Goal: Task Accomplishment & Management: Use online tool/utility

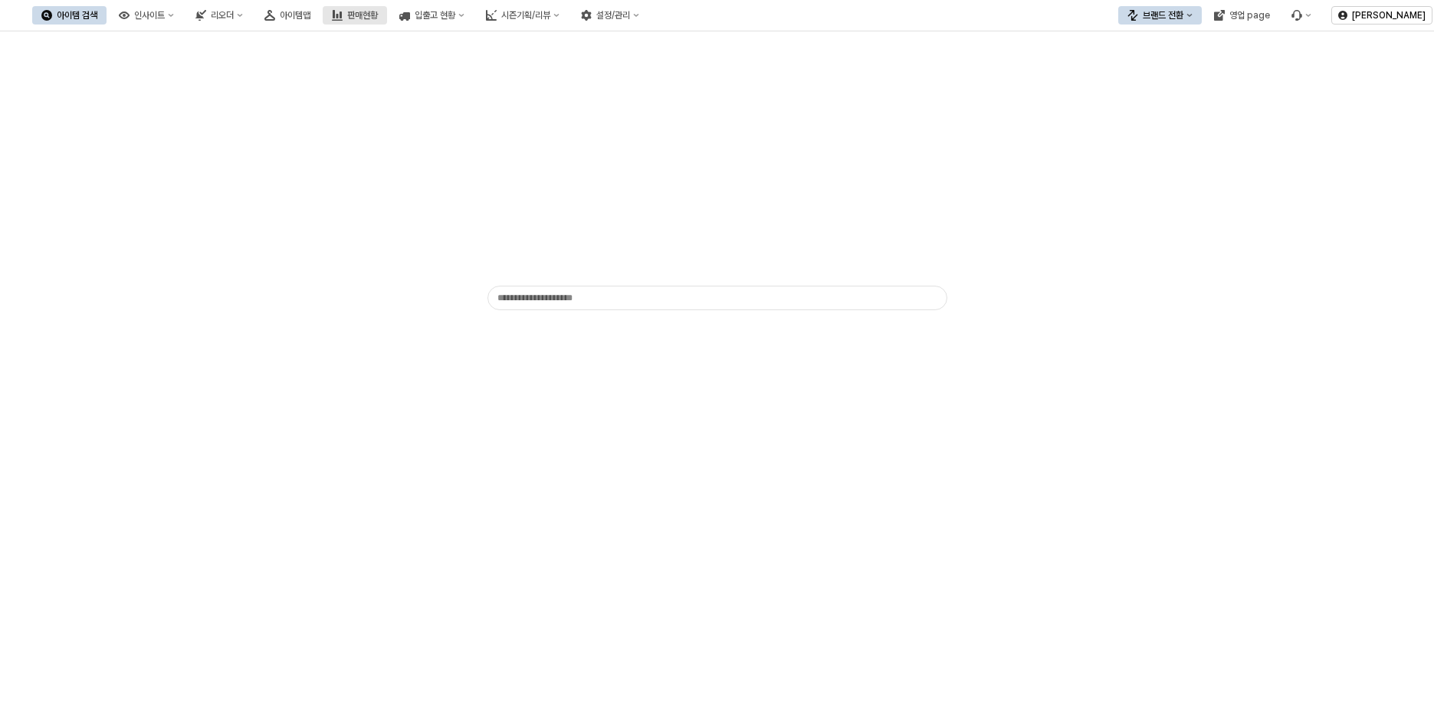
click at [378, 16] on div "판매현황" at bounding box center [362, 15] width 31 height 11
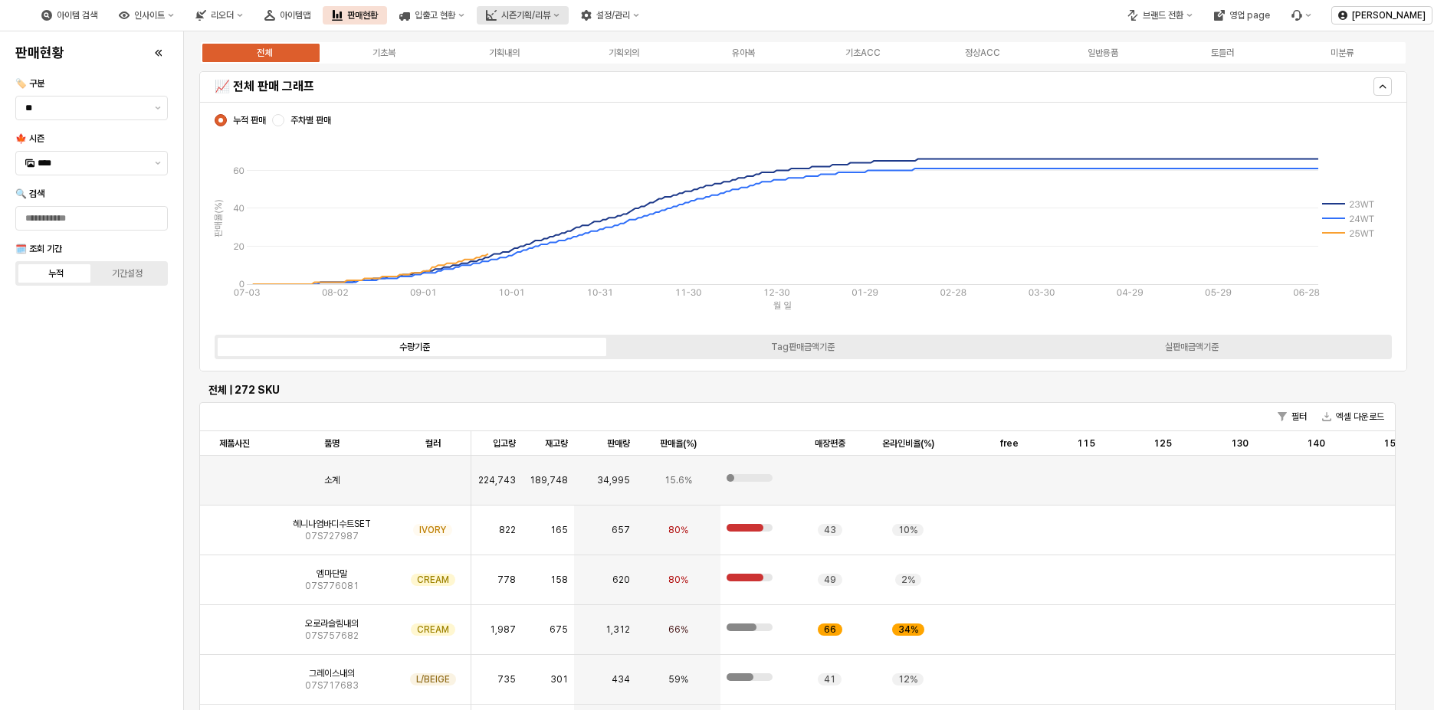
click at [550, 13] on div "시즌기획/리뷰" at bounding box center [525, 15] width 49 height 11
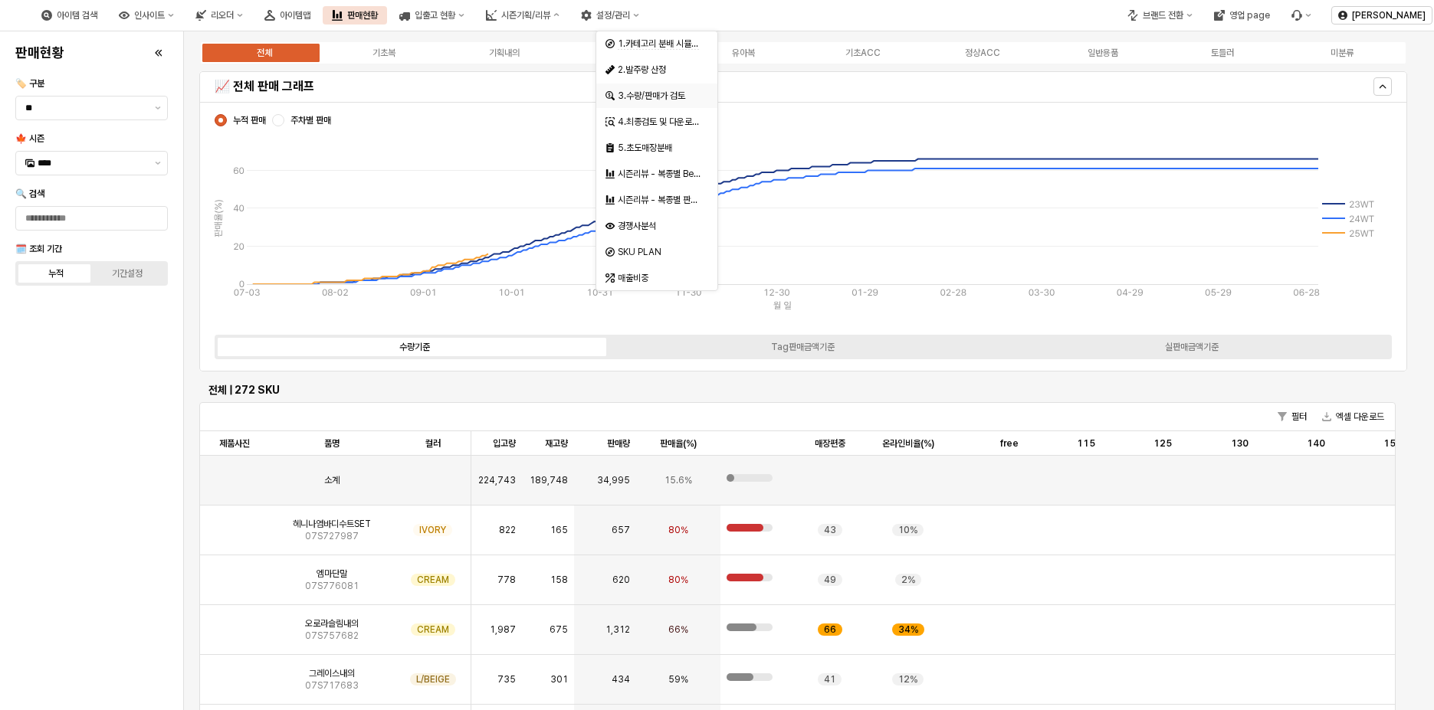
click at [677, 105] on div "3.수량/판매가 검토" at bounding box center [656, 96] width 121 height 25
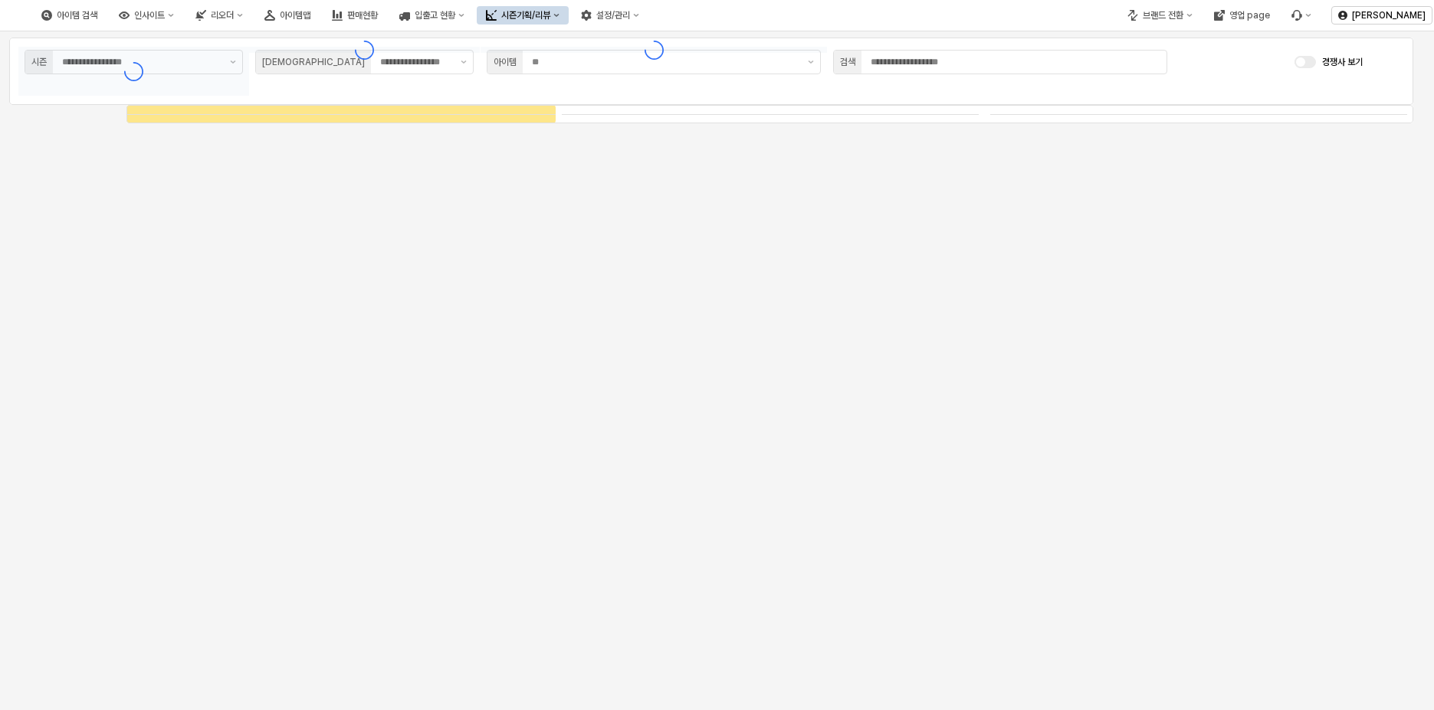
type input "****"
type input "***"
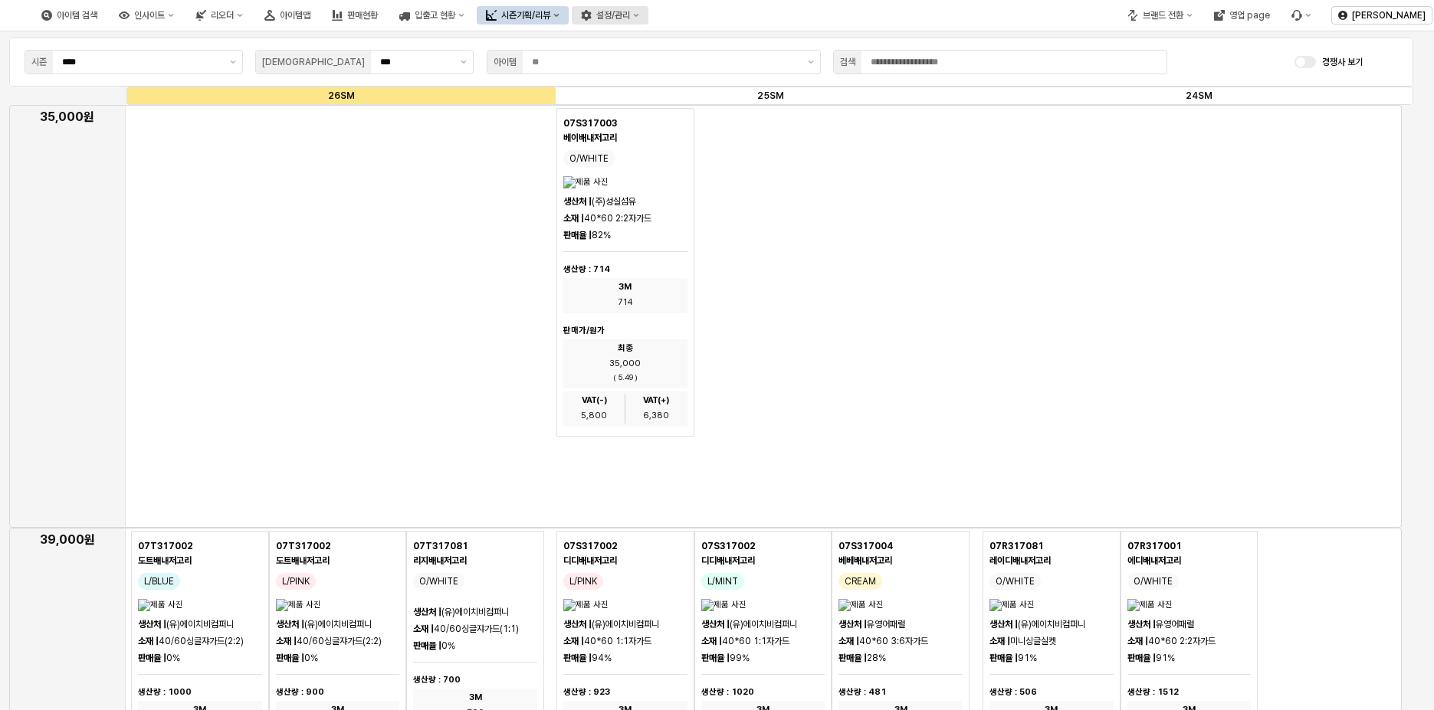
click at [630, 14] on div "설정/관리" at bounding box center [613, 15] width 34 height 11
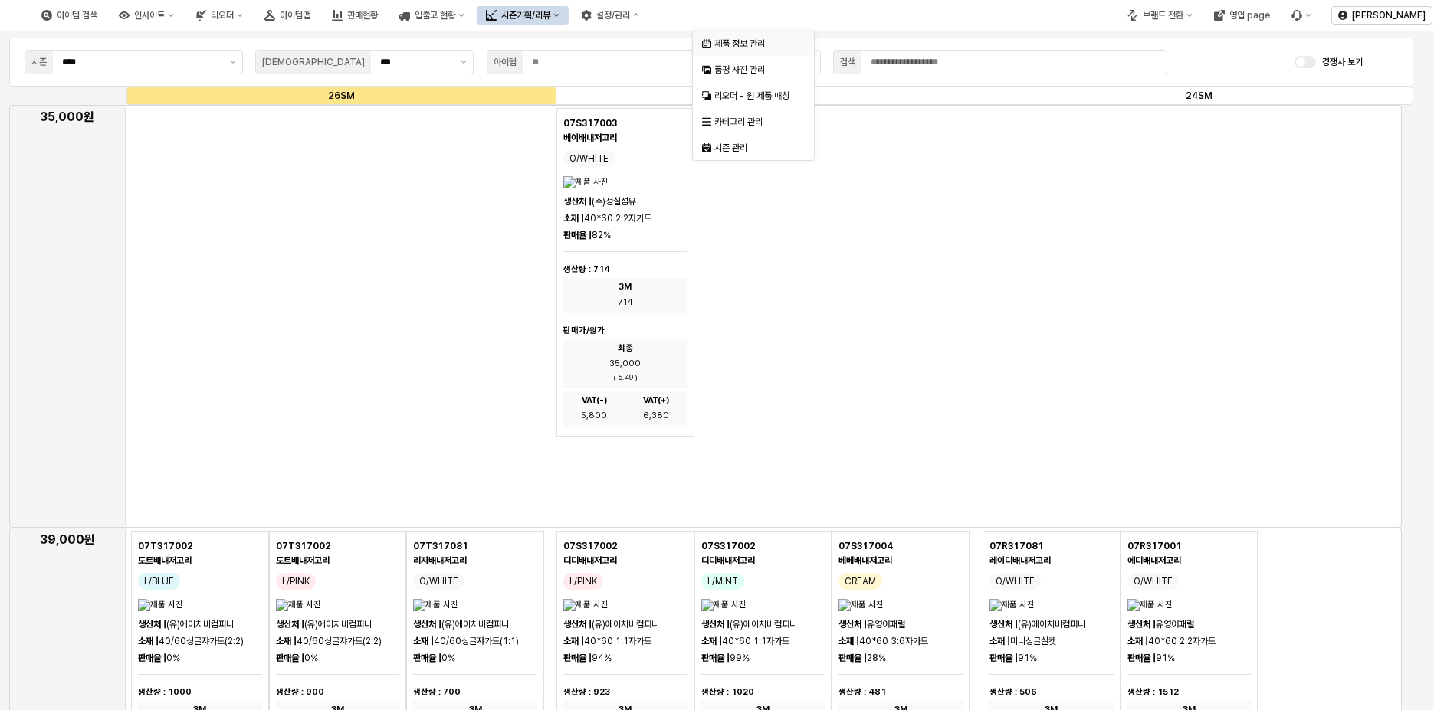
click at [755, 46] on div "제품 정보 관리" at bounding box center [754, 44] width 81 height 12
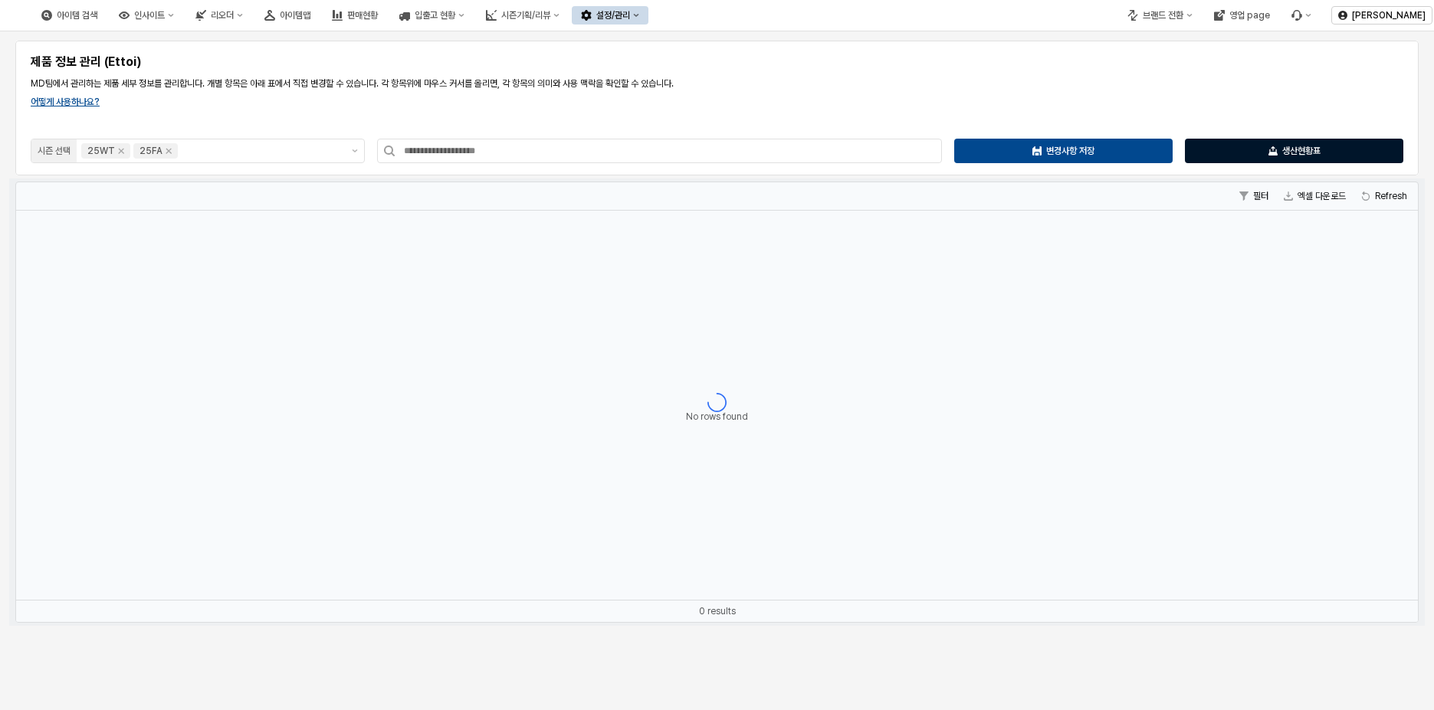
click at [1336, 149] on div "생산현황표" at bounding box center [1294, 150] width 205 height 23
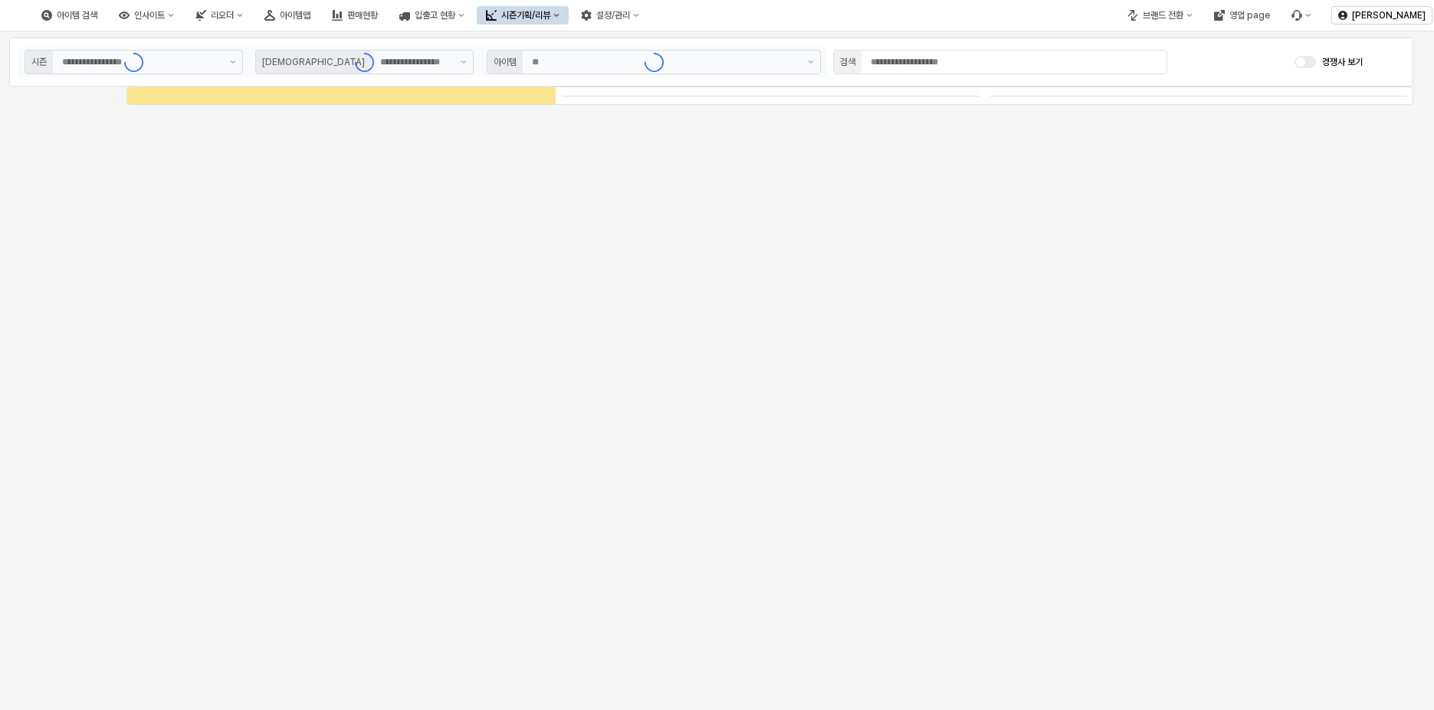
type input "****"
type input "***"
click at [550, 11] on div "시즌기획/리뷰" at bounding box center [525, 15] width 49 height 11
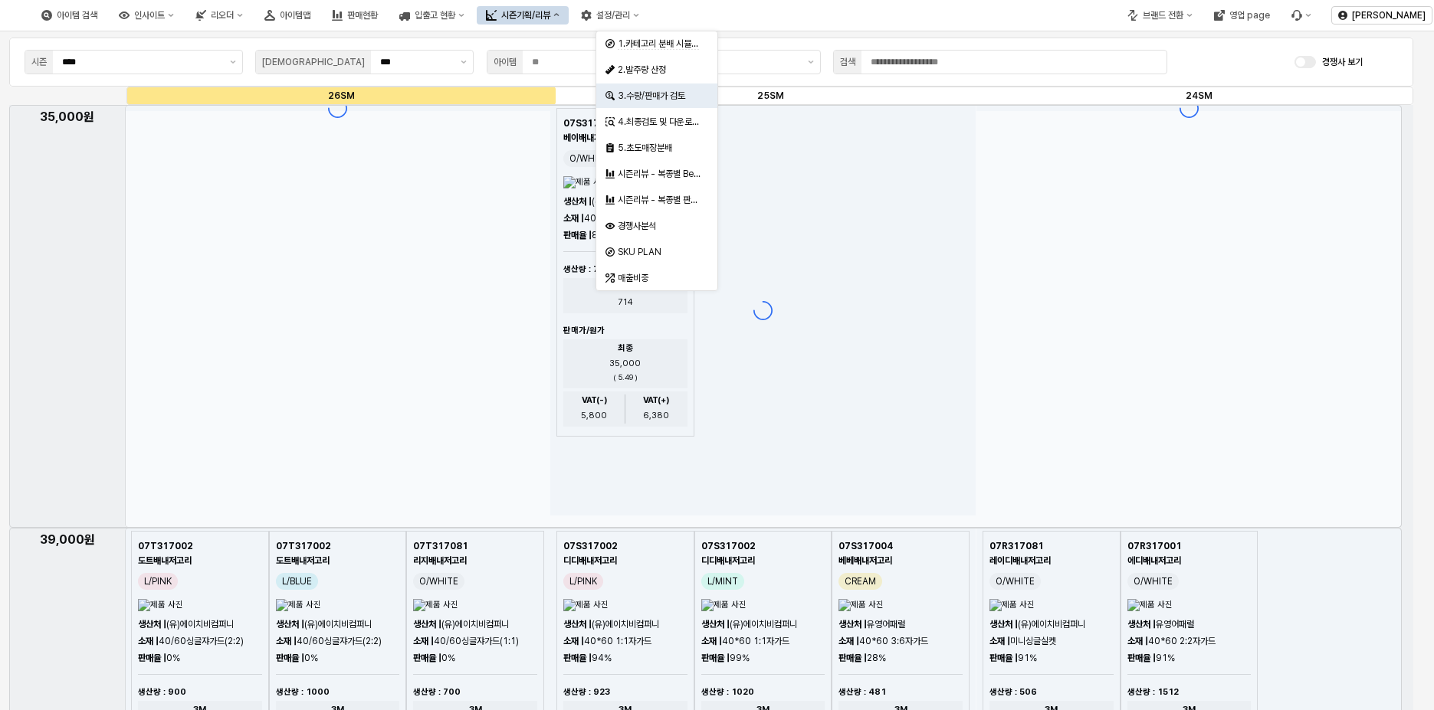
click at [550, 14] on div "시즌기획/리뷰" at bounding box center [525, 15] width 49 height 11
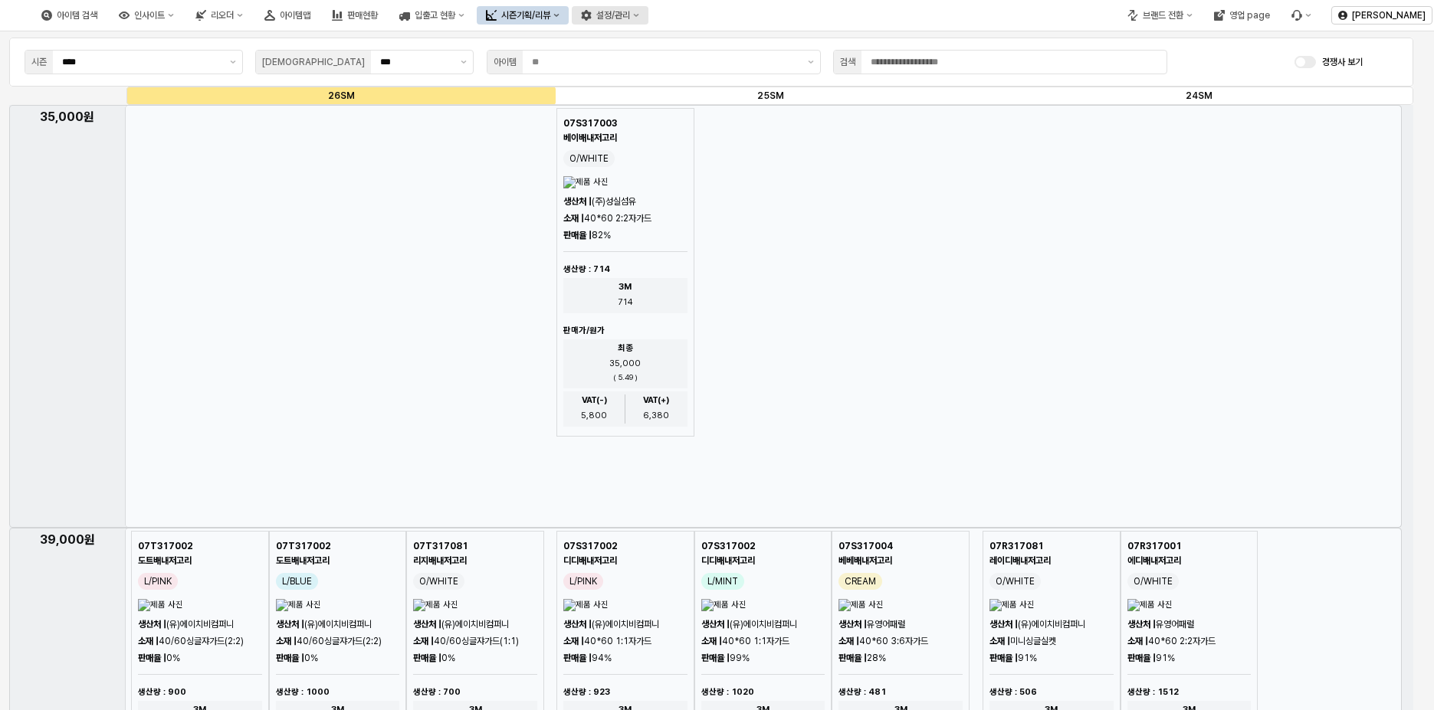
click at [648, 7] on button "설정/관리" at bounding box center [610, 15] width 77 height 18
click at [749, 49] on div "제품 정보 관리" at bounding box center [754, 44] width 81 height 12
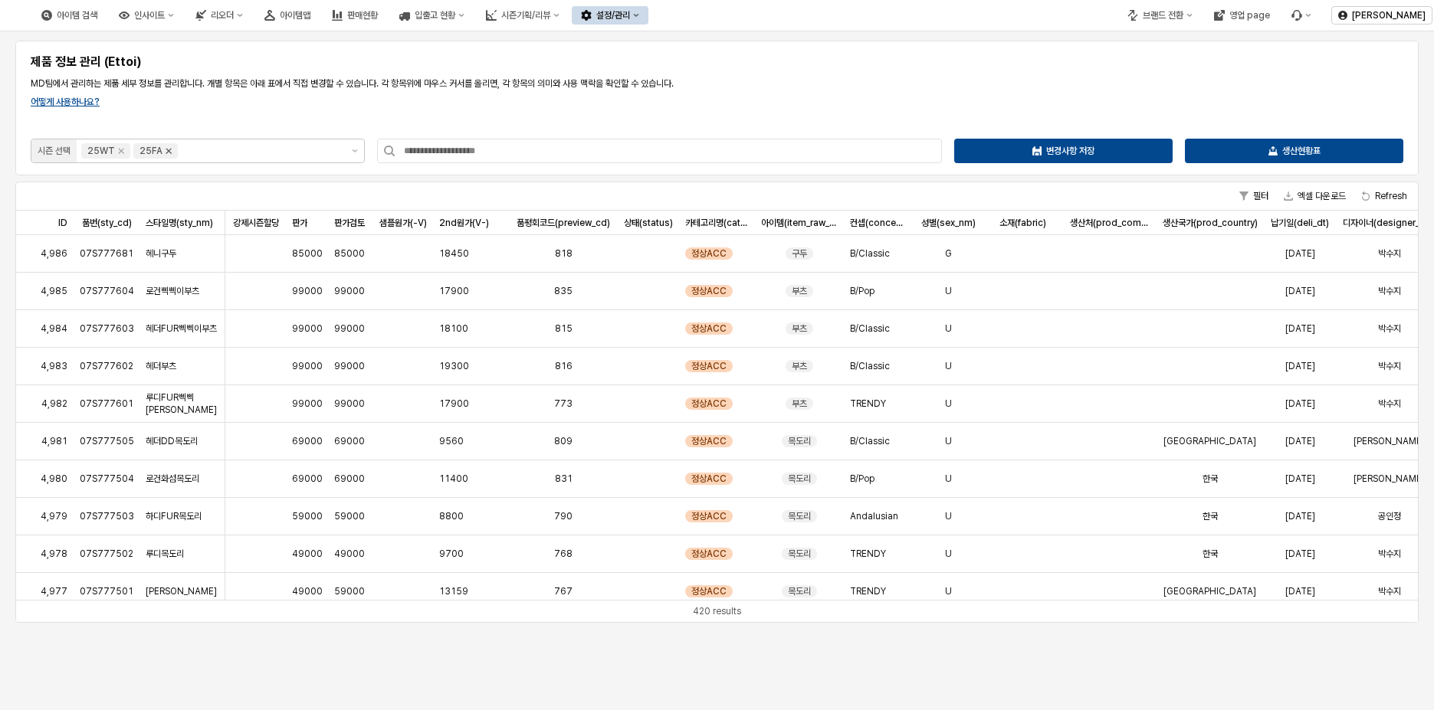
click at [166, 154] on icon "Remove 25FA" at bounding box center [168, 151] width 12 height 12
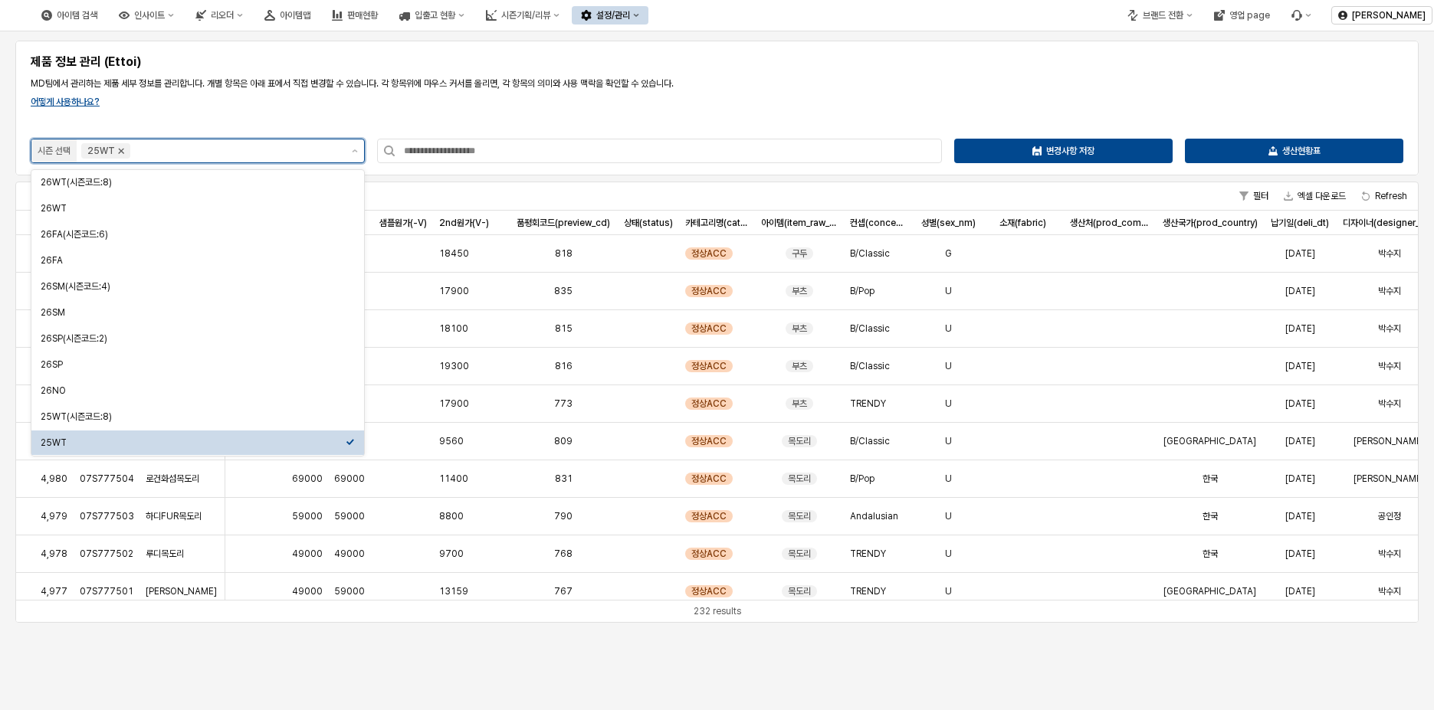
click at [121, 151] on icon "Remove 25WT" at bounding box center [121, 151] width 5 height 5
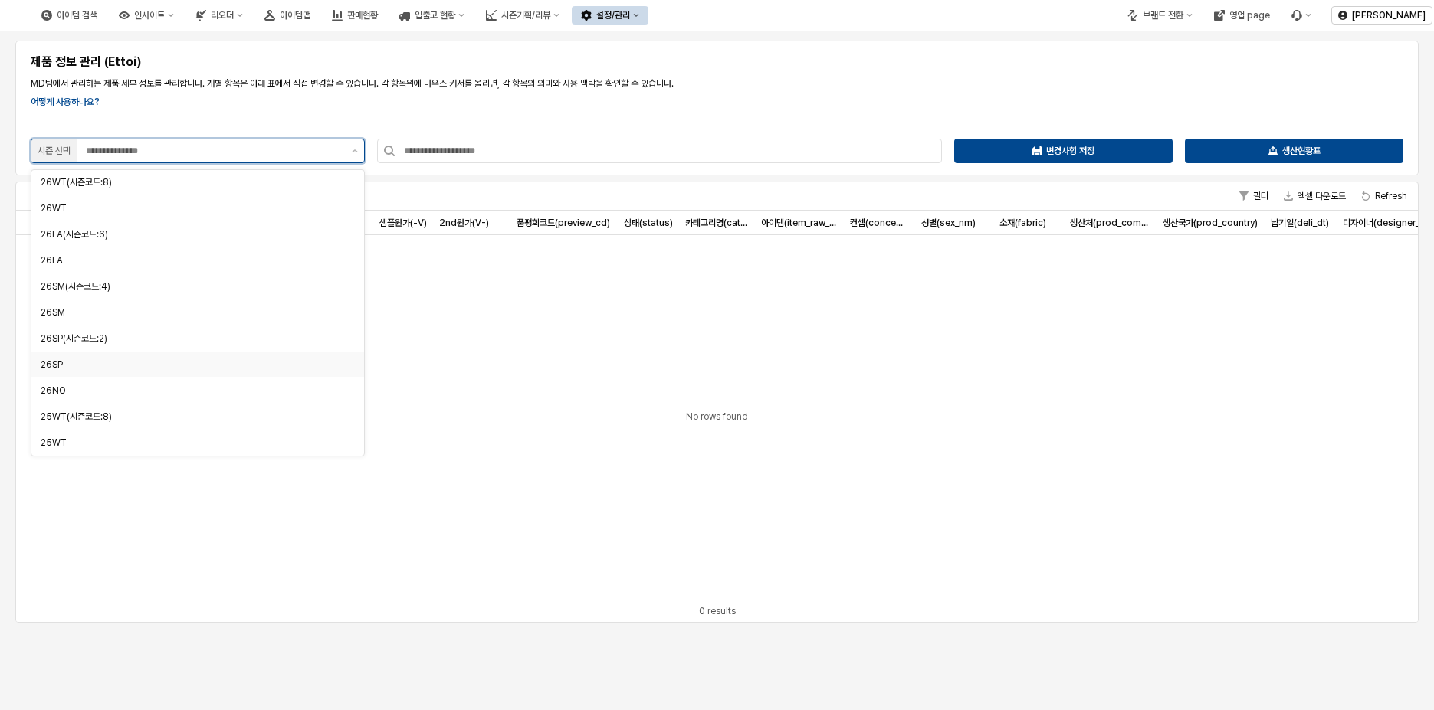
click at [211, 373] on div "26SP" at bounding box center [197, 364] width 333 height 25
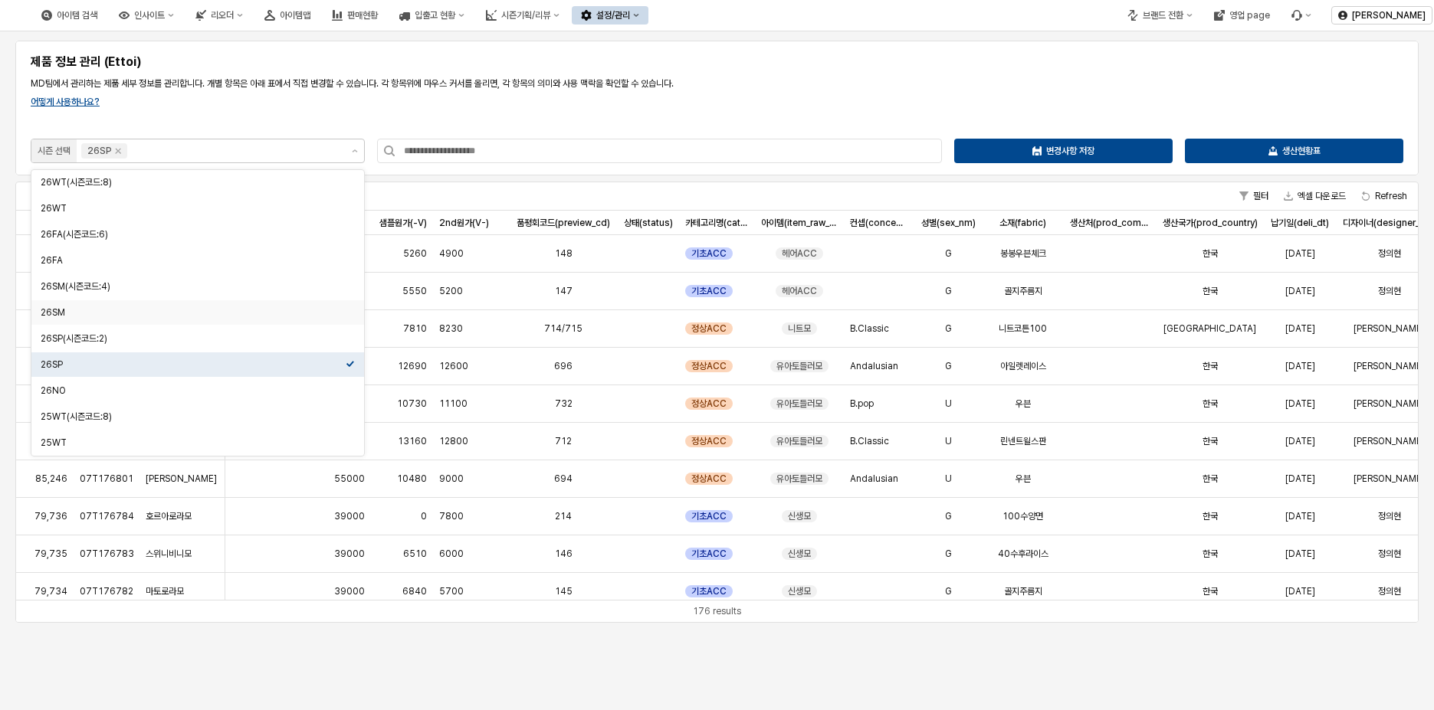
click at [838, 94] on div "제품 정보 관리 (Ettoi) MD팀에서 관리하는 제품 세부 정보를 관리합니다. 개별 항목은 아래 표에서 직접 변경할 수 있습니다. 각 항목위…" at bounding box center [717, 108] width 1385 height 116
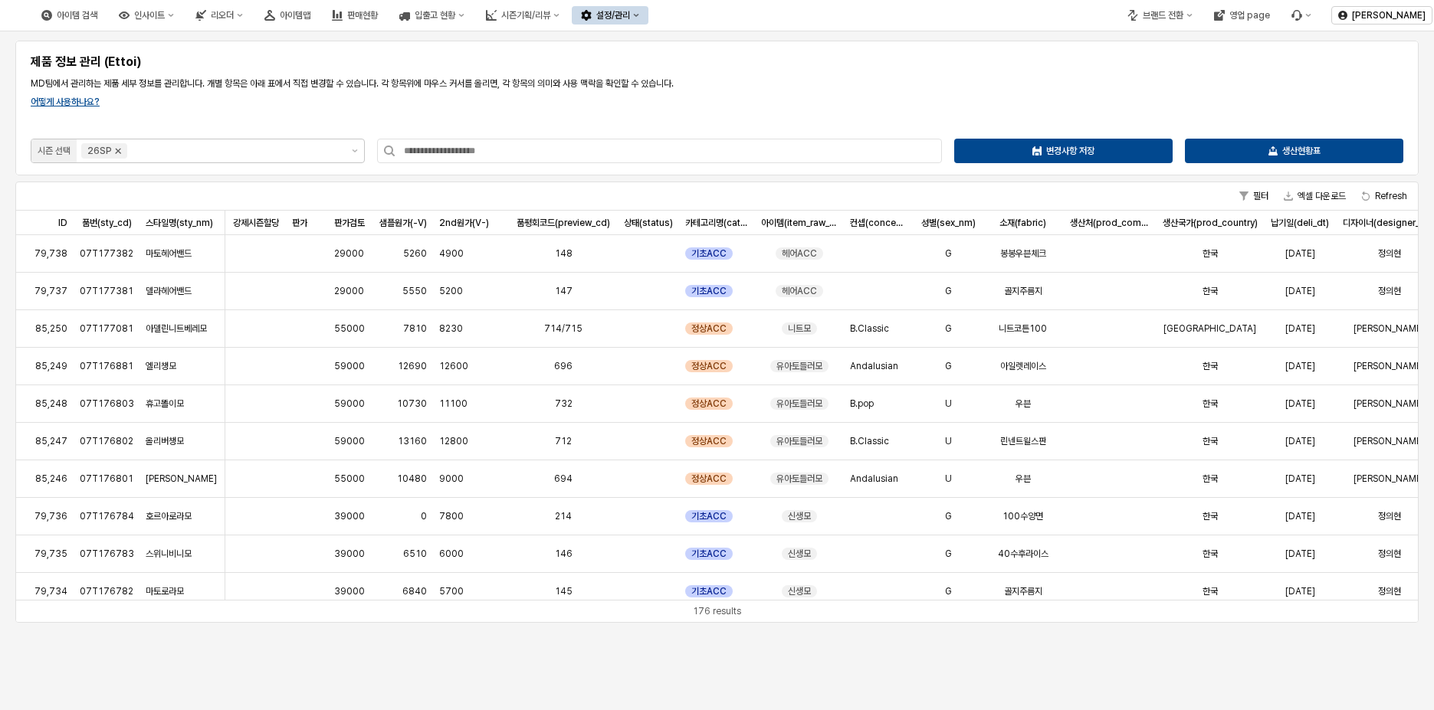
click at [123, 150] on icon "Remove 26SP" at bounding box center [118, 151] width 12 height 12
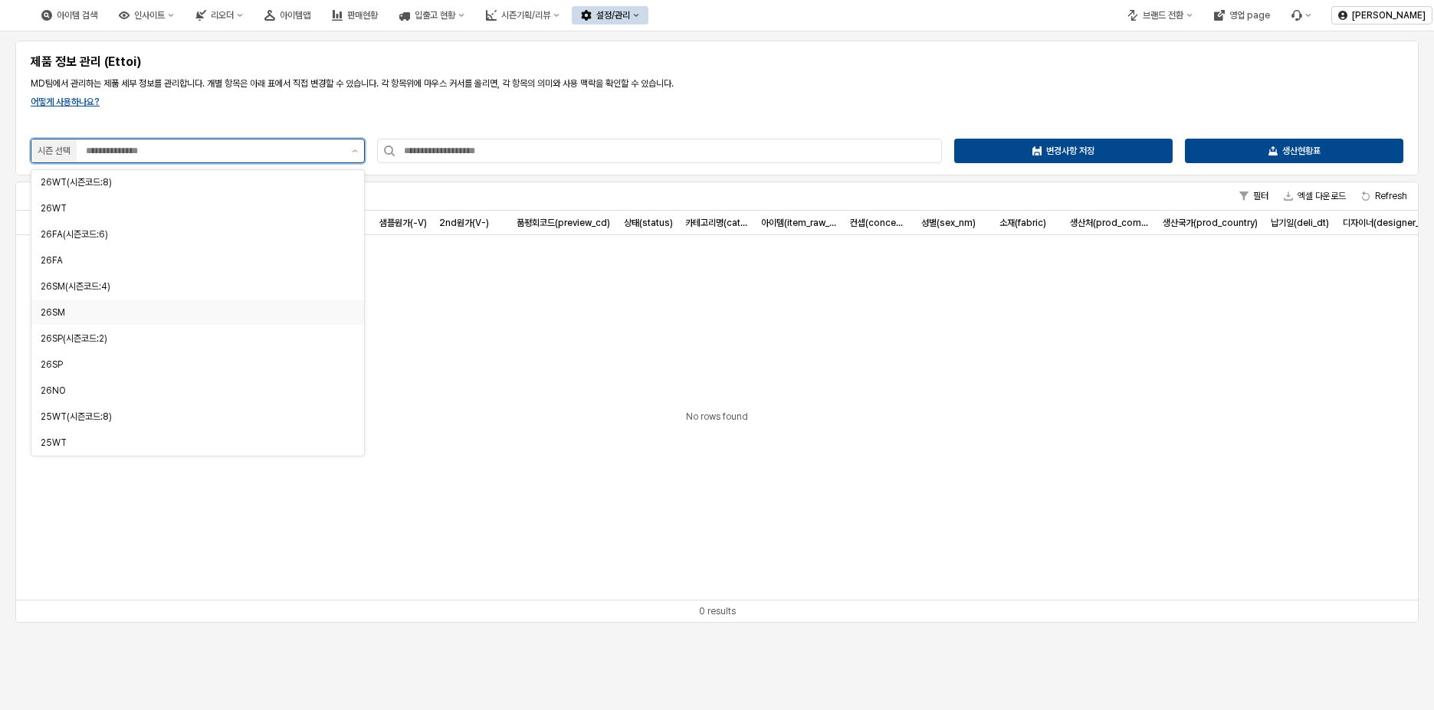
click at [152, 313] on div "26SM" at bounding box center [193, 312] width 305 height 12
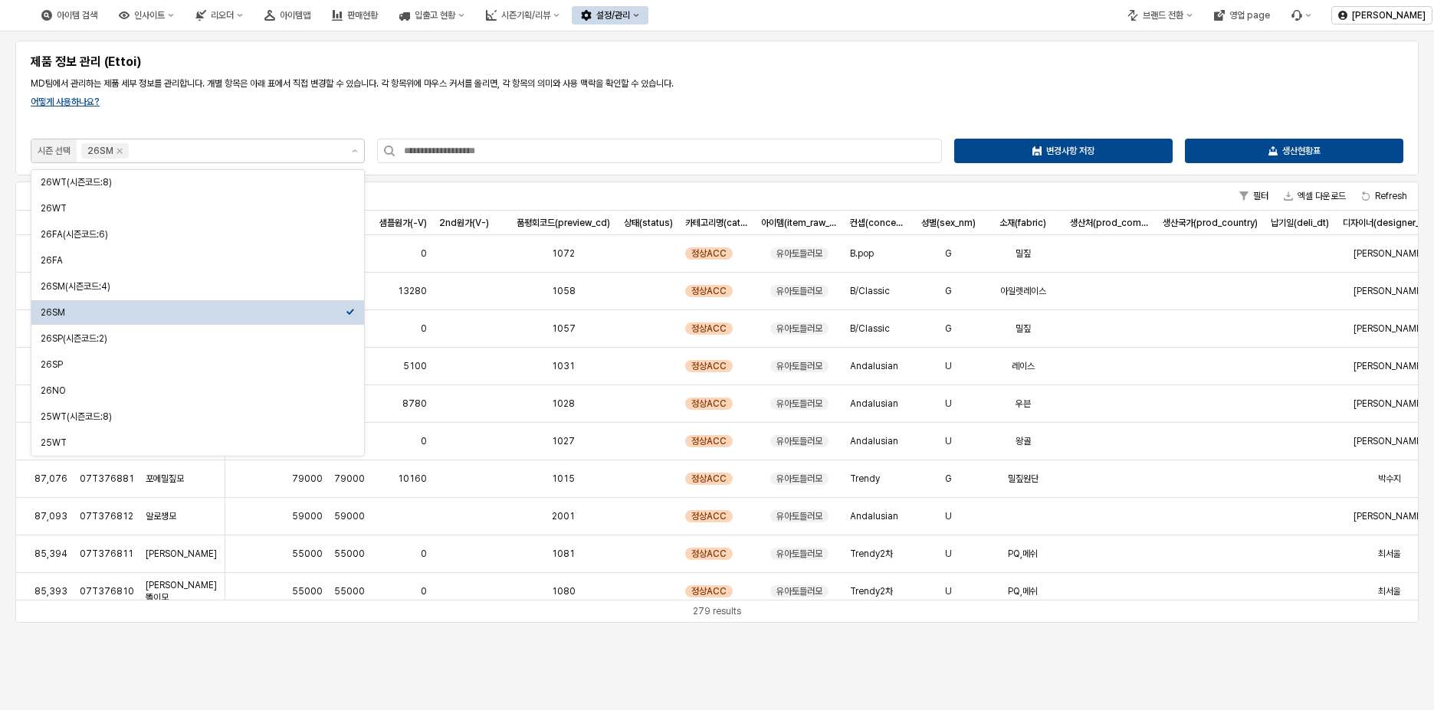
click at [850, 111] on div "제품 정보 관리 (Ettoi) MD팀에서 관리하는 제품 세부 정보를 관리합니다. 개별 항목은 아래 표에서 직접 변경할 수 있습니다. 각 항목위…" at bounding box center [717, 108] width 1385 height 116
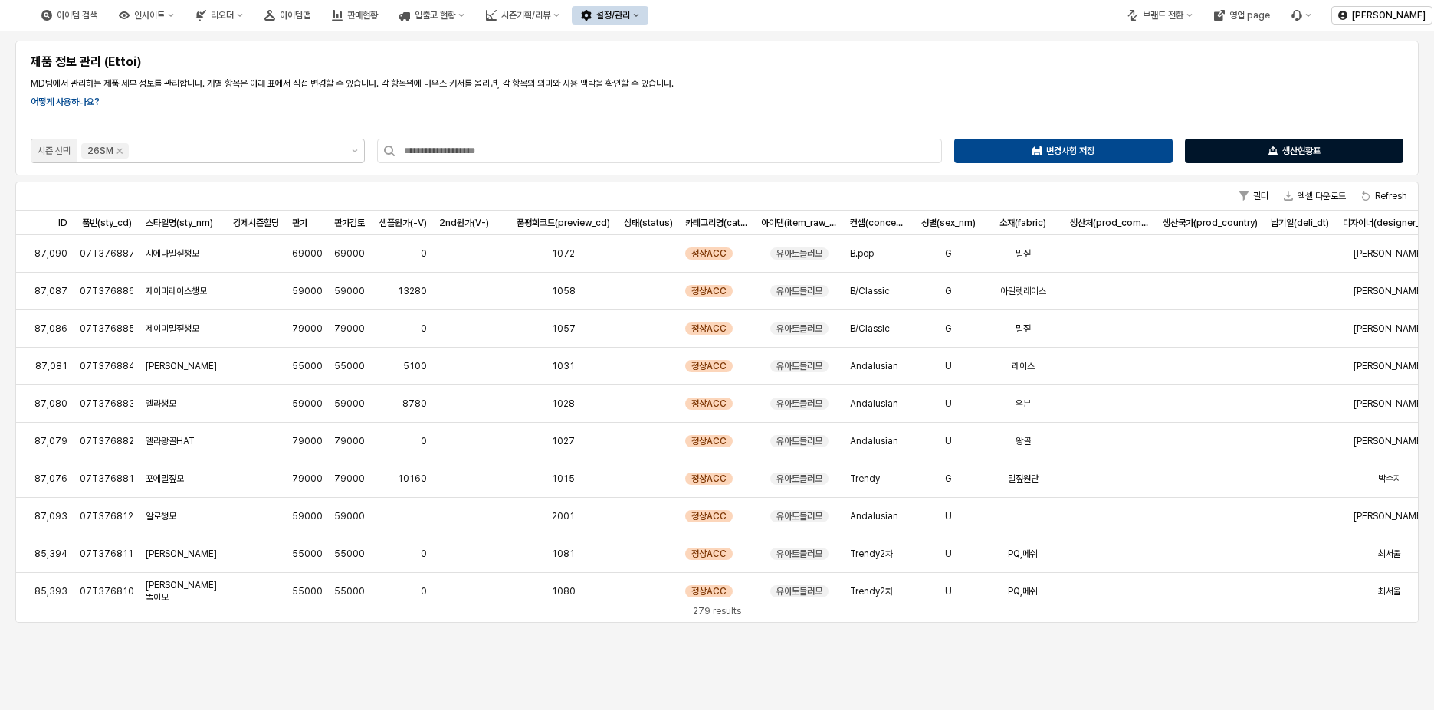
click at [1331, 151] on div "생산현황표" at bounding box center [1294, 150] width 205 height 23
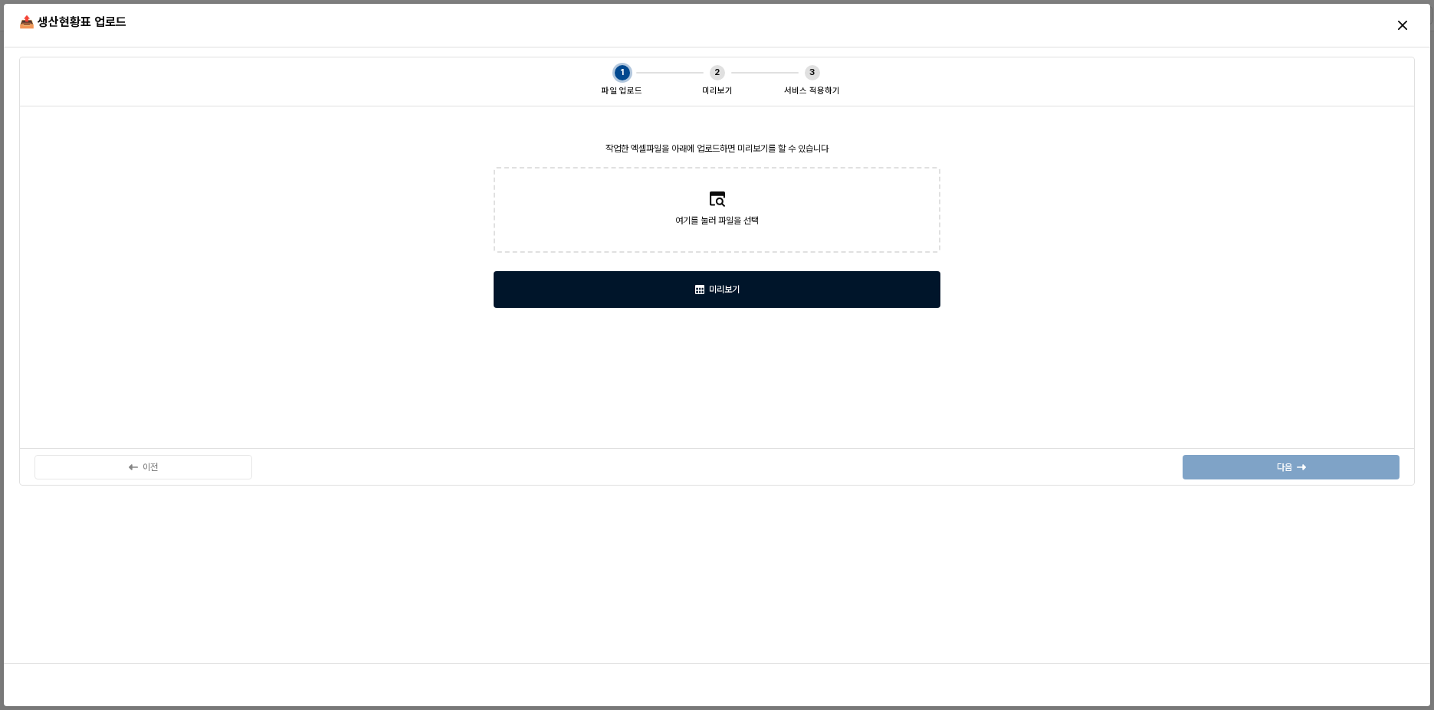
click at [722, 295] on p "미리보기" at bounding box center [724, 290] width 31 height 12
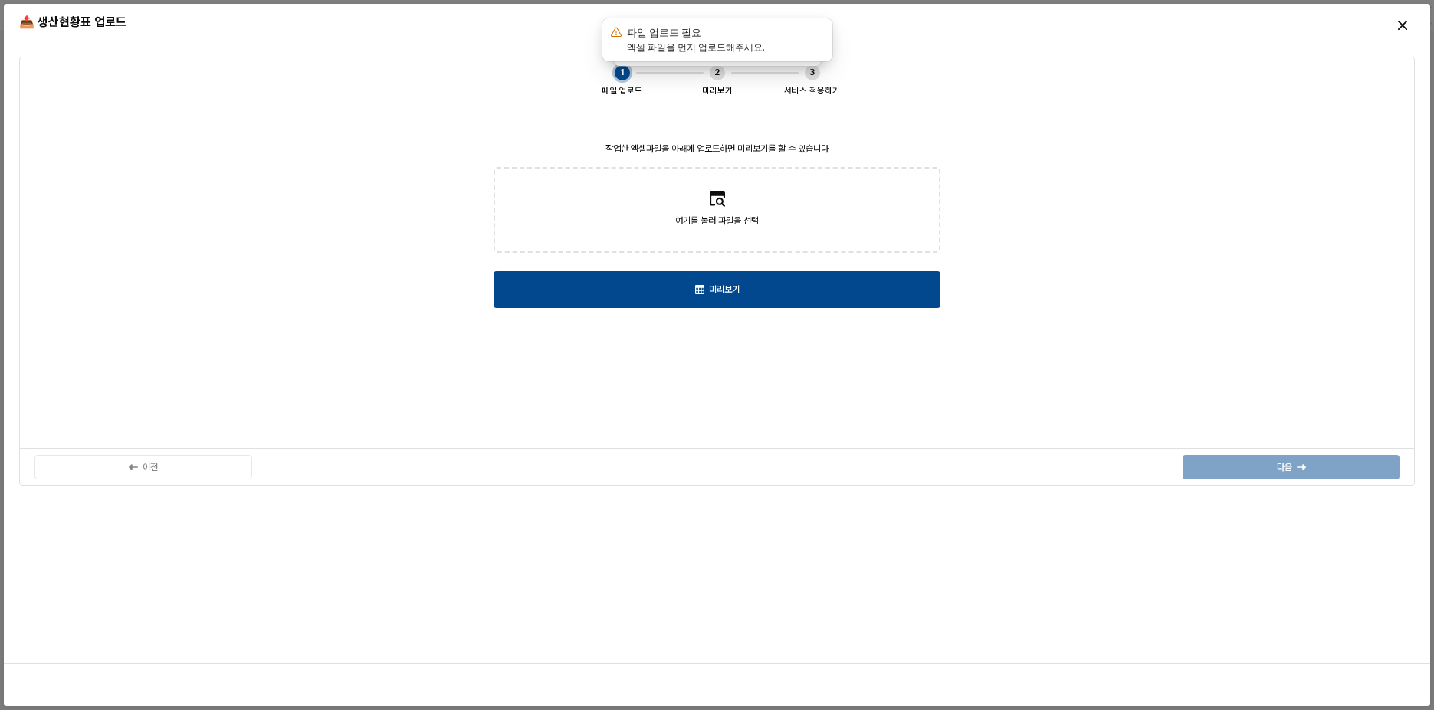
click at [720, 200] on icon at bounding box center [717, 199] width 15 height 15
click at [717, 210] on input "여기를 눌러 파일을 선택" at bounding box center [716, 210] width 1 height 1
type input "**********"
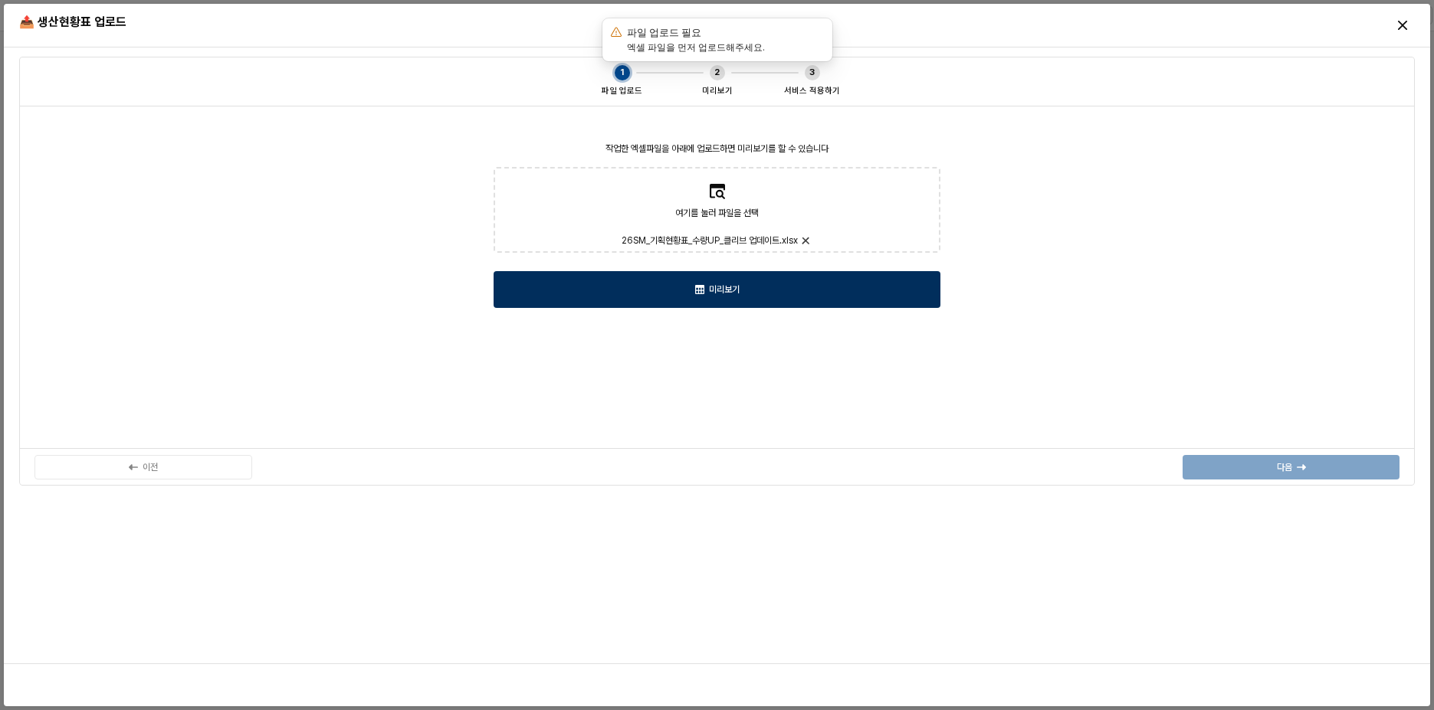
click at [751, 294] on div "미리보기" at bounding box center [716, 289] width 433 height 35
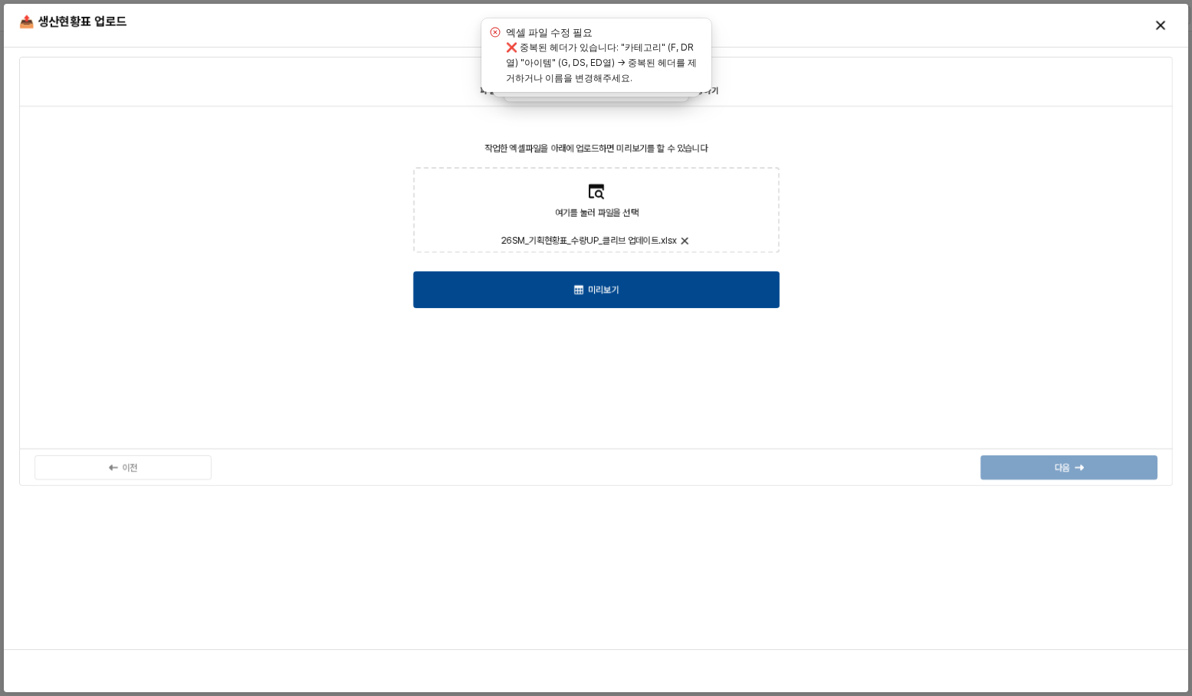
click at [682, 59] on label "❌ 중복된 헤더가 있습니다: "카테고리" (F, DR열) "아이템" (G, DS, ED열) → 중복된 헤더를 제거하거나 이름을 변경해주세요." at bounding box center [601, 62] width 191 height 42
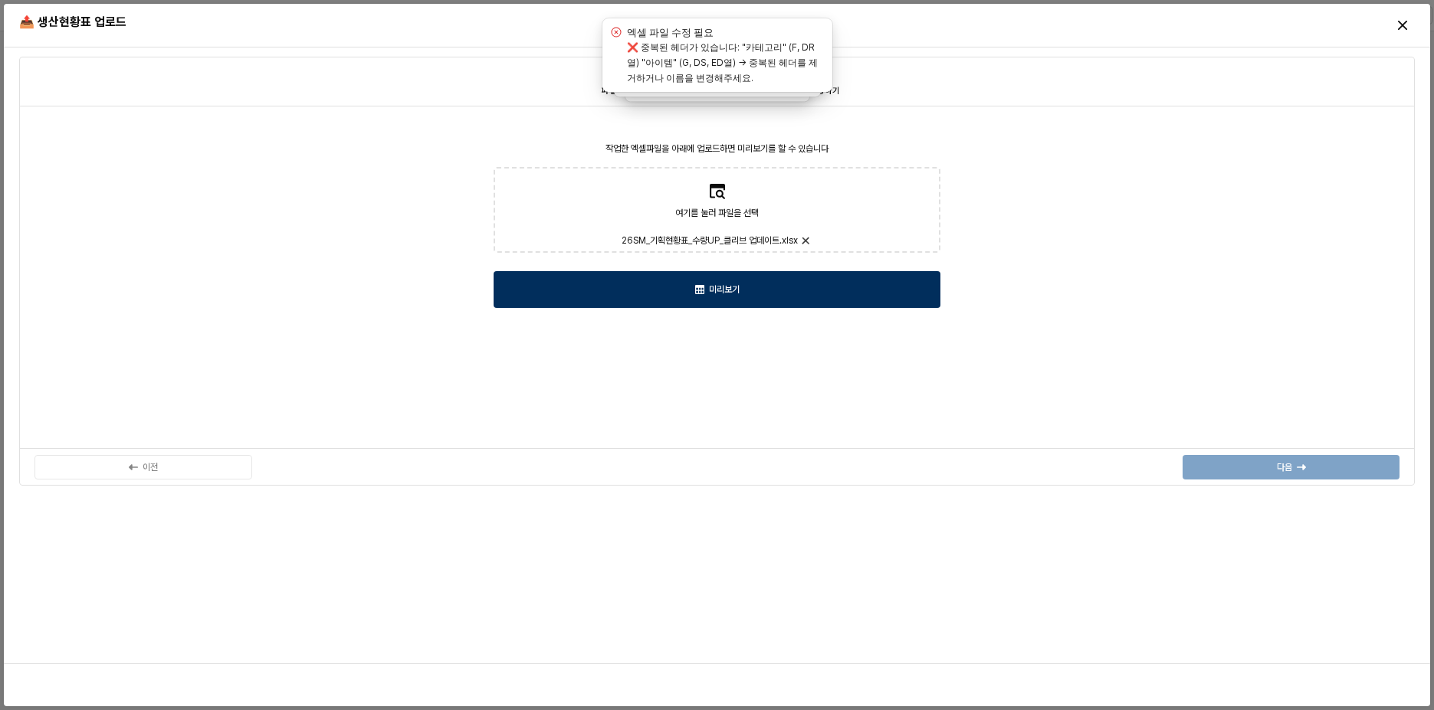
click at [756, 294] on div "미리보기" at bounding box center [716, 289] width 433 height 35
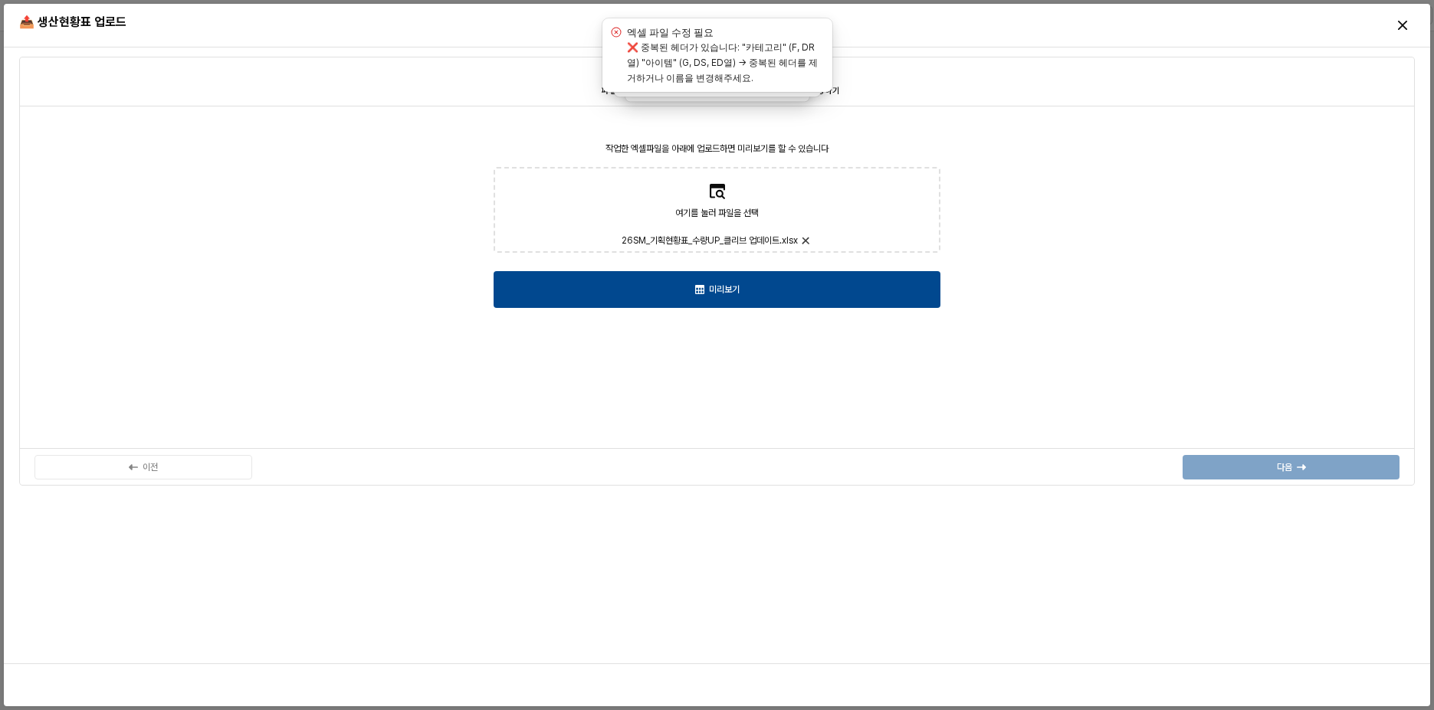
drag, startPoint x: 757, startPoint y: 293, endPoint x: 995, endPoint y: 99, distance: 307.2
click at [1077, 156] on div "작업한 엑셀파일을 아래에 업로드하면 미리보기를 할 수 있습니다 여기를 눌러 파일을 선택 26SM_기획현황표_수량UP_클리브 업데이트.xlsx …" at bounding box center [716, 277] width 1377 height 325
click at [649, 352] on div "작업한 엑셀파일을 아래에 업로드하면 미리보기를 할 수 있습니다 여기를 눌러 파일을 선택 26SM_기획현황표_수량UP_클리브 업데이트.xlsx …" at bounding box center [716, 277] width 1377 height 325
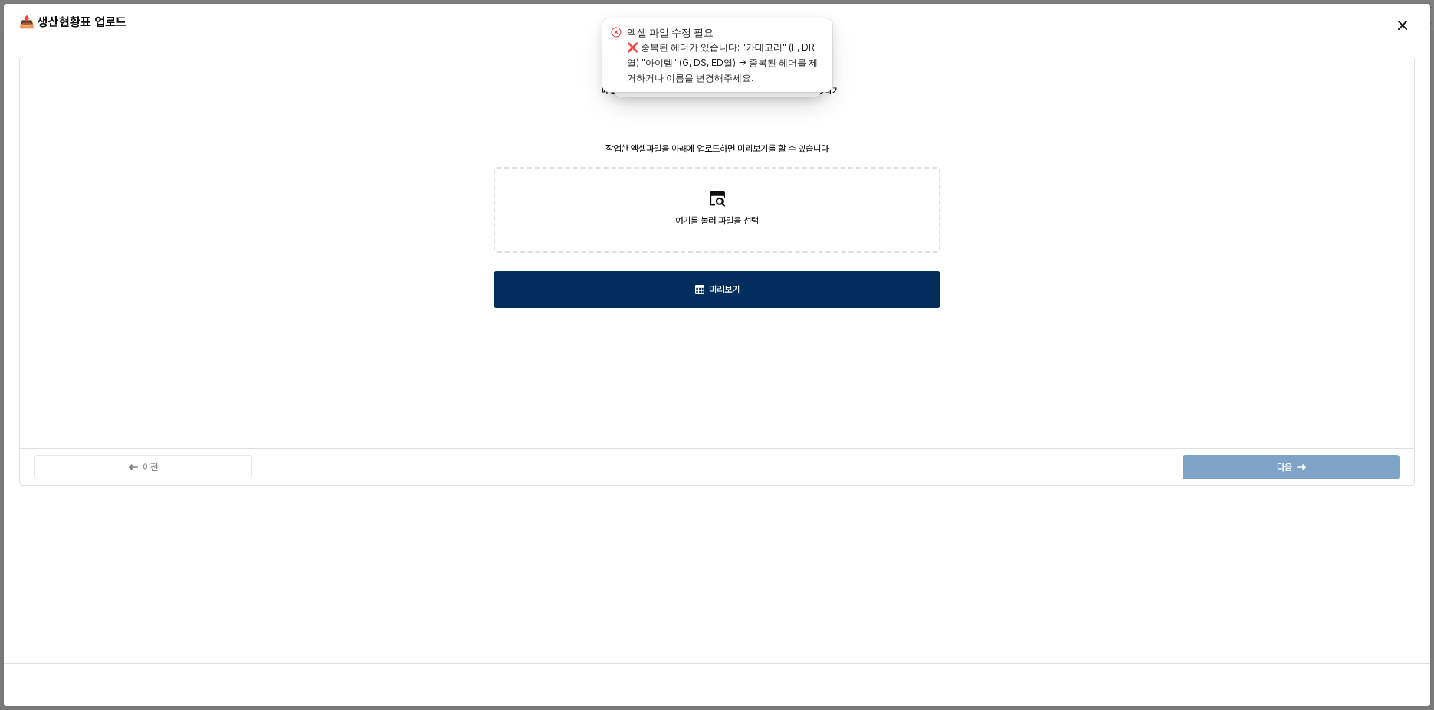
click at [774, 274] on div "미리보기" at bounding box center [716, 289] width 433 height 35
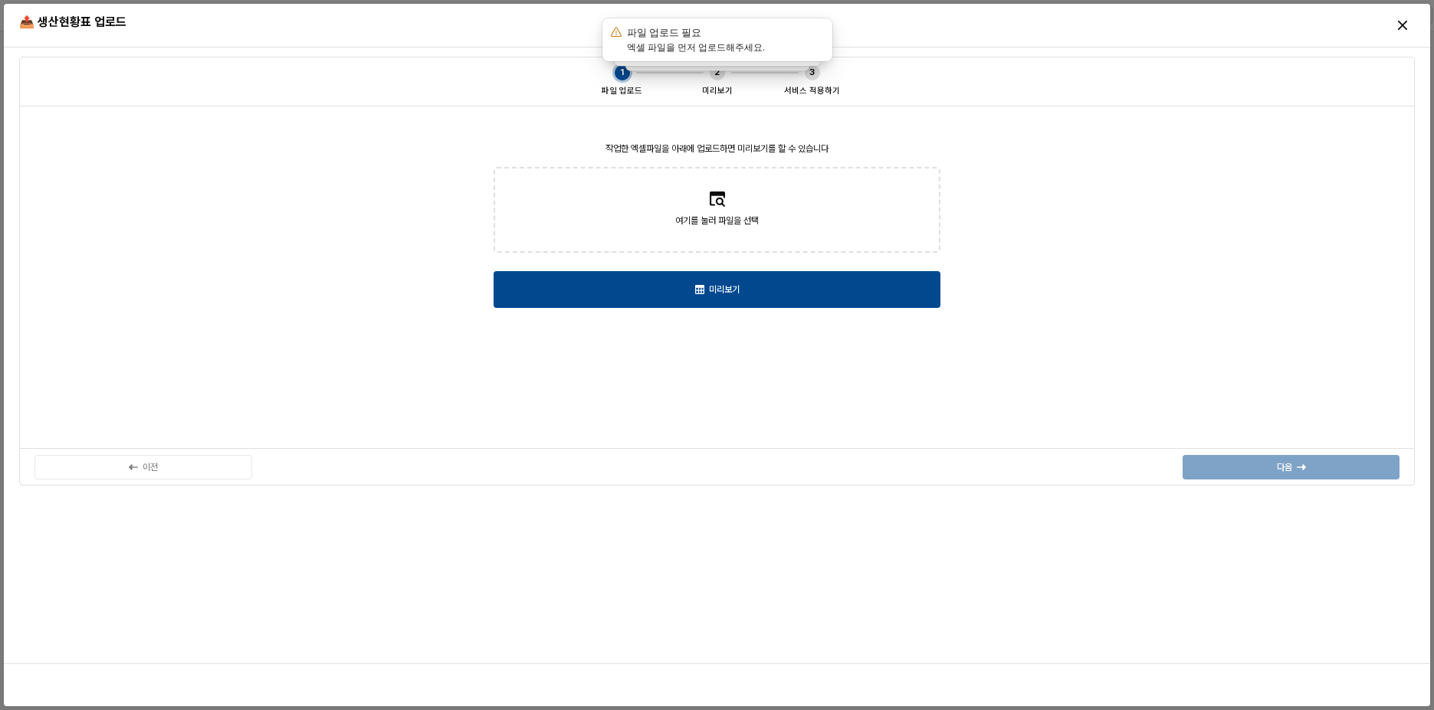
click at [780, 231] on label "여기를 눌러 파일을 선택" at bounding box center [717, 210] width 444 height 83
click at [717, 211] on input "여기를 눌러 파일을 선택" at bounding box center [716, 210] width 1 height 1
type input "**********"
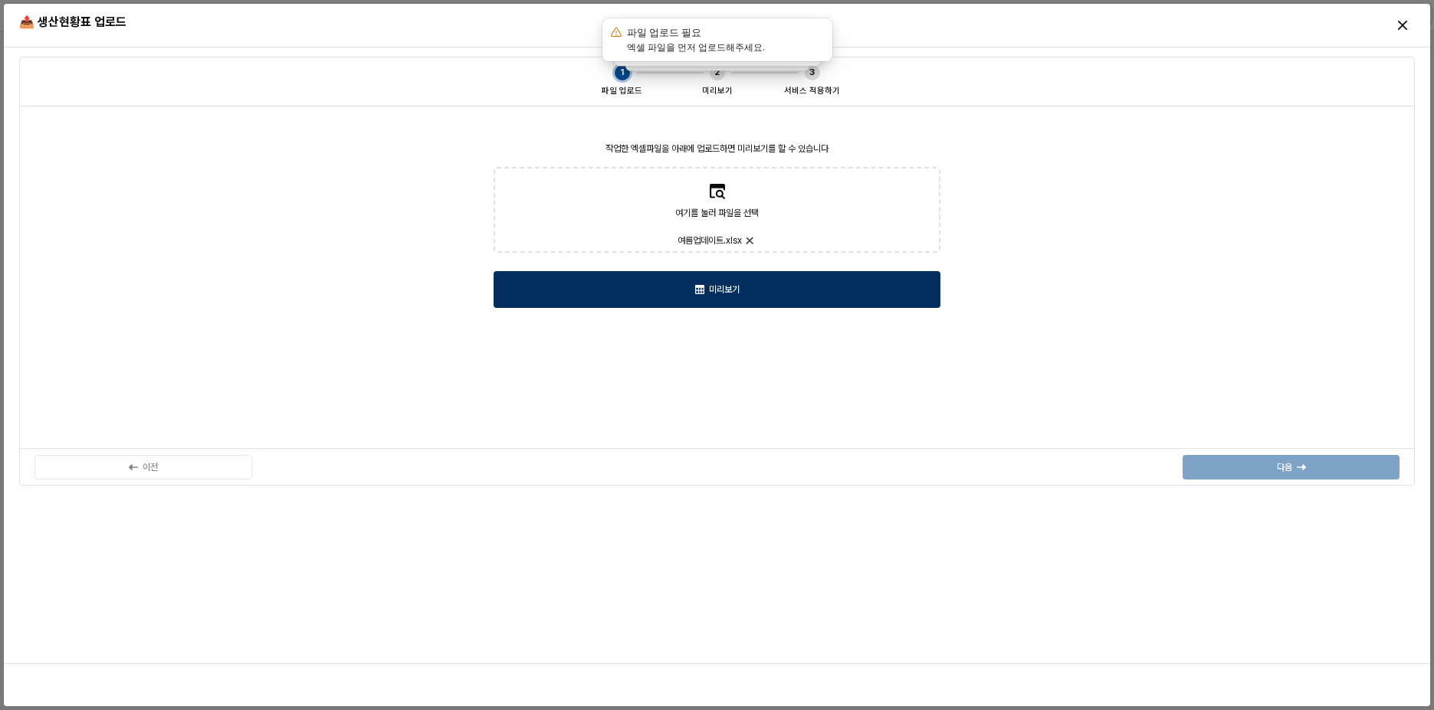
click at [745, 283] on div "미리보기" at bounding box center [716, 289] width 433 height 35
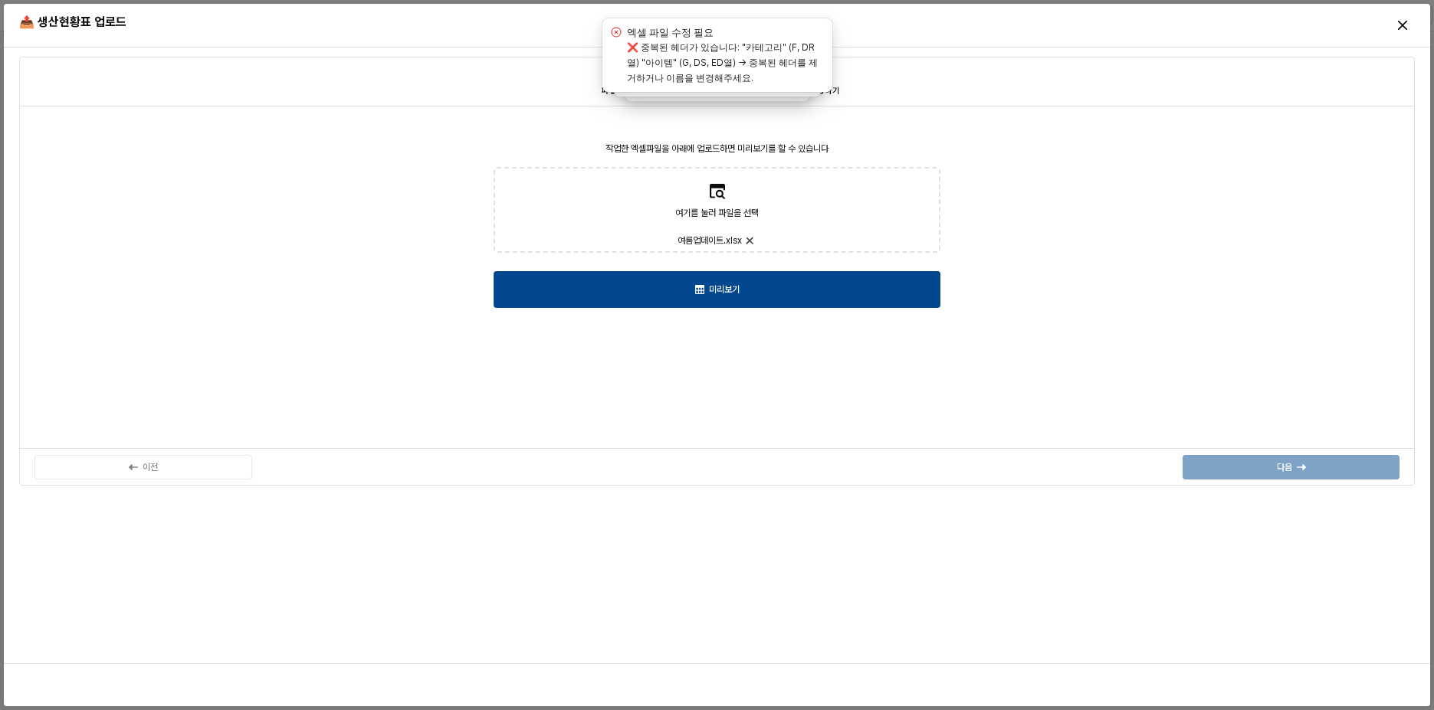
click at [973, 127] on div "작업한 엑셀파일을 아래에 업로드하면 미리보기를 할 수 있습니다 여기를 눌러 파일을 선택 여름업데이트.xlsx 미리보기" at bounding box center [716, 277] width 1377 height 325
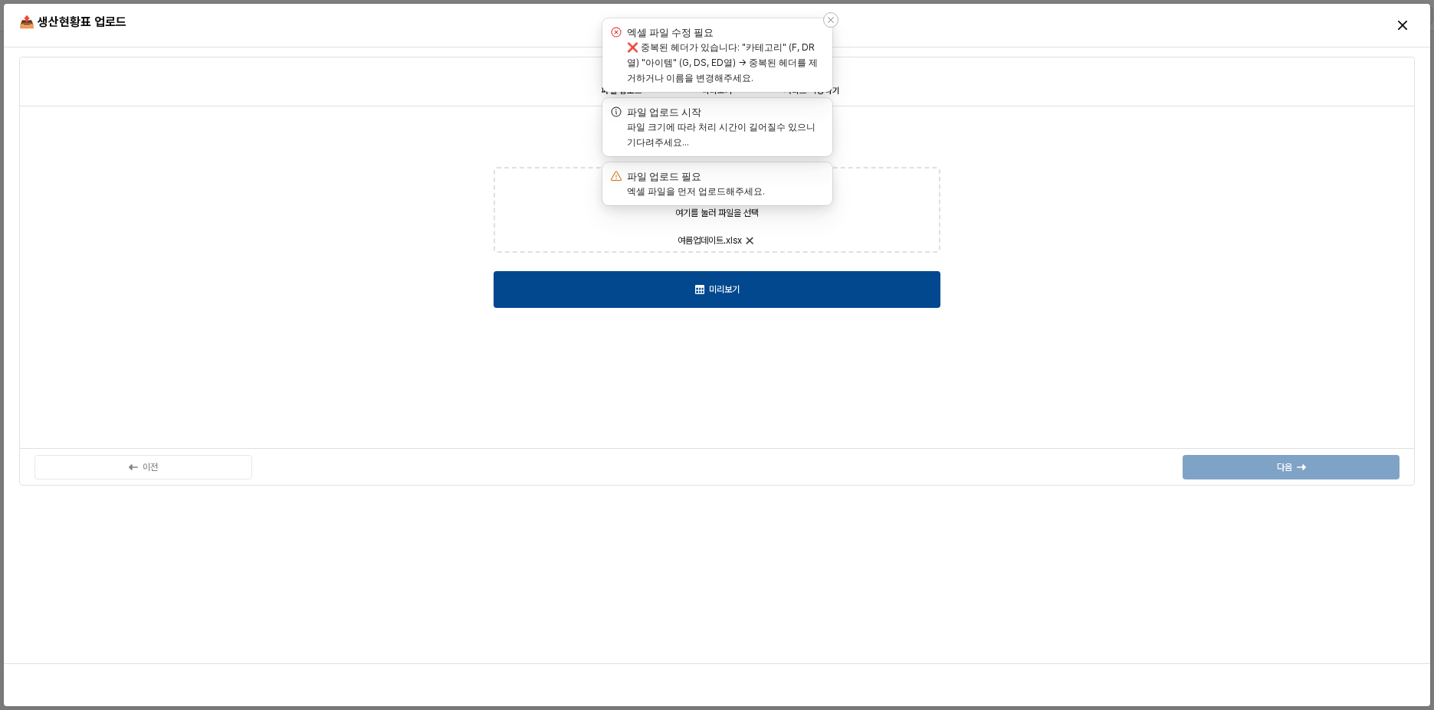
click at [830, 16] on icon "Notifications (F8)" at bounding box center [830, 19] width 9 height 9
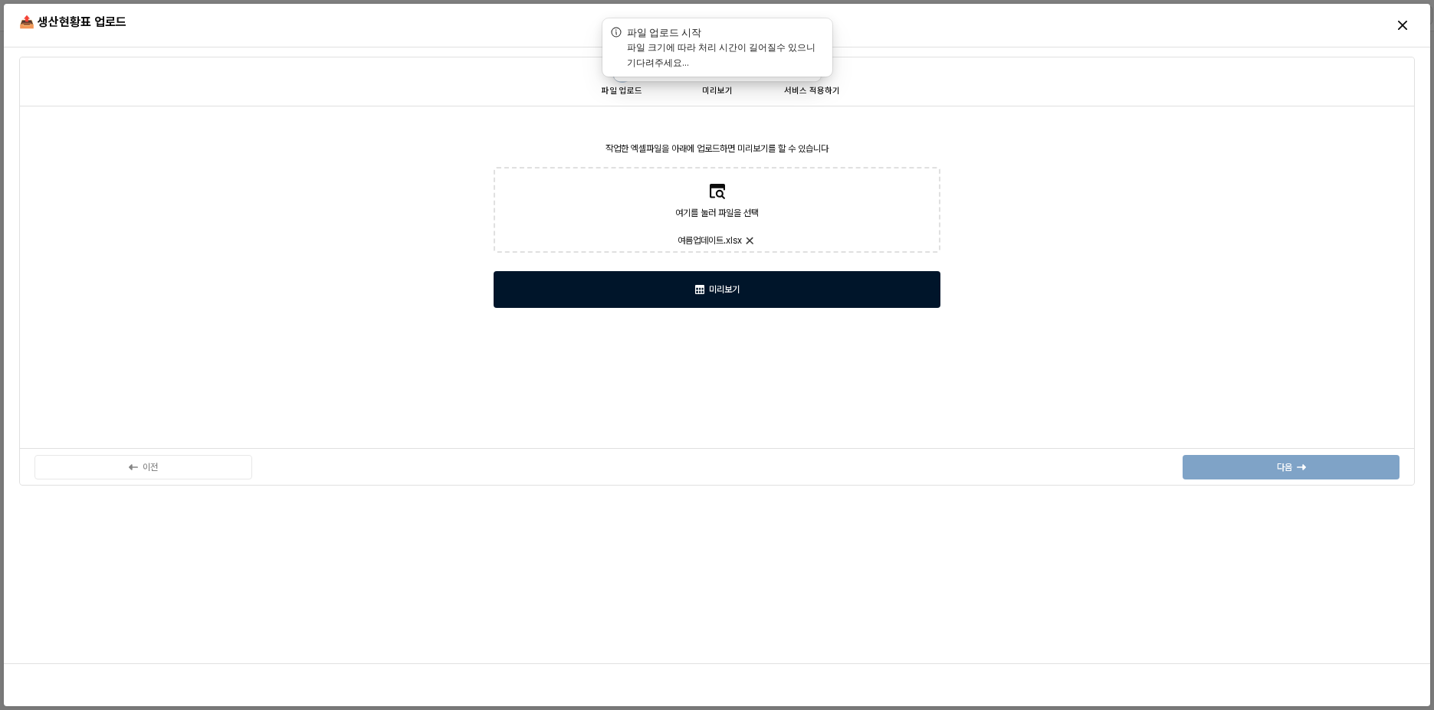
click at [753, 286] on div "미리보기" at bounding box center [716, 289] width 433 height 35
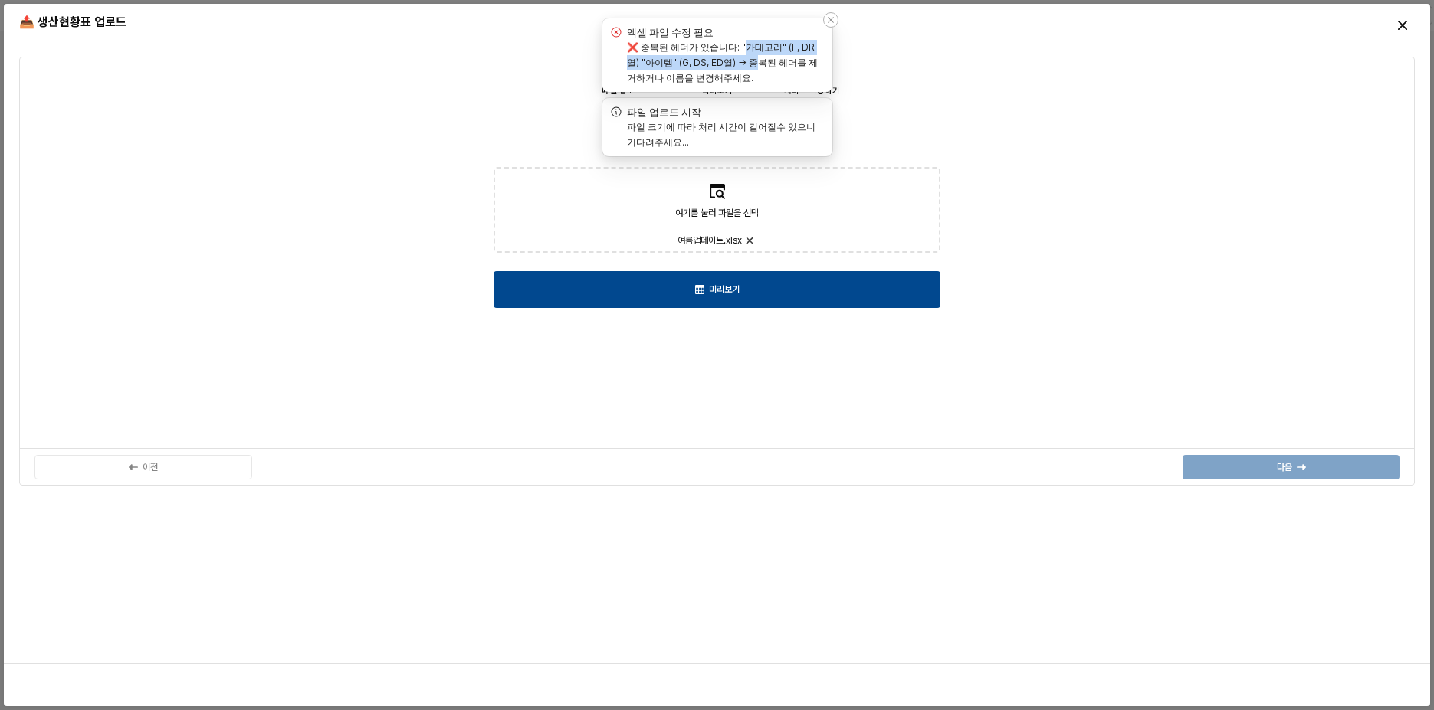
drag, startPoint x: 749, startPoint y: 48, endPoint x: 756, endPoint y: 64, distance: 17.1
click at [756, 64] on label "❌ 중복된 헤더가 있습니다: "카테고리" (F, DR열) "아이템" (G, DS, ED열) → 중복된 헤더를 제거하거나 이름을 변경해주세요." at bounding box center [722, 62] width 191 height 42
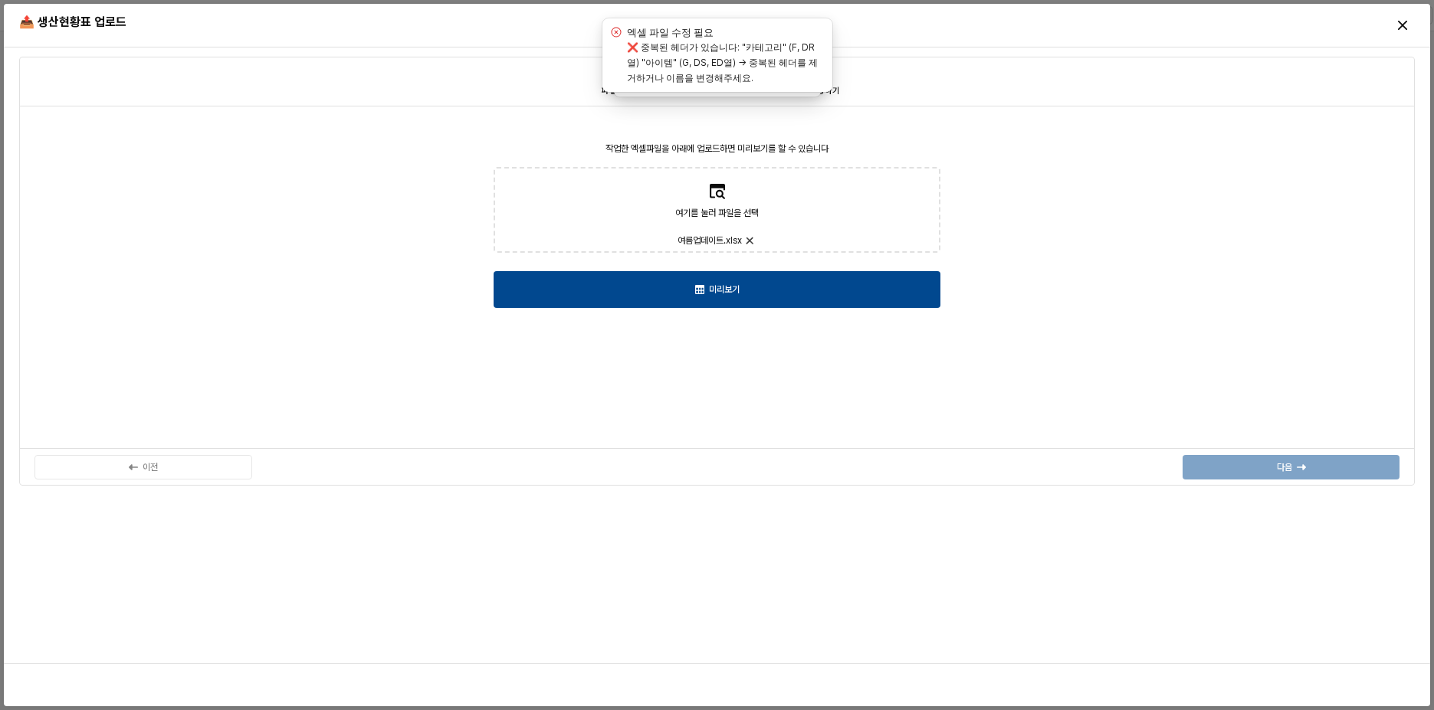
drag, startPoint x: 782, startPoint y: 624, endPoint x: 795, endPoint y: 619, distance: 13.4
click at [784, 619] on div "1 파일 업로드 2 미리보기 3 서비스 적용하기 작업한 엑셀파일을 아래에 업로드하면 미리보기를 할 수 있습니다 여기를 눌러 파일을 선택 여름업…" at bounding box center [717, 356] width 1408 height 604
click at [832, 25] on div "Notifications (F8)" at bounding box center [830, 19] width 15 height 15
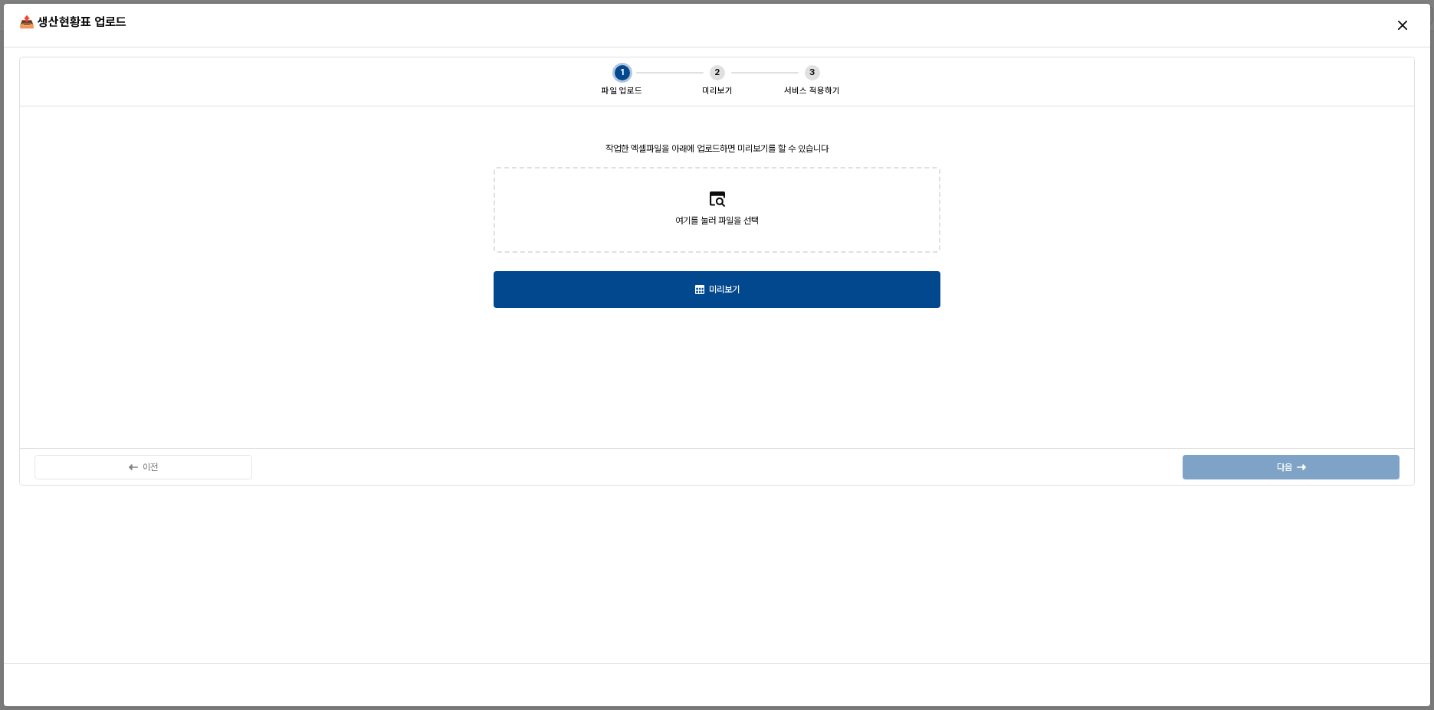
click at [739, 235] on div "여기를 눌러 파일을 선택" at bounding box center [717, 230] width 84 height 35
click at [717, 211] on input "여기를 눌러 파일을 선택" at bounding box center [716, 210] width 1 height 1
type input "**********"
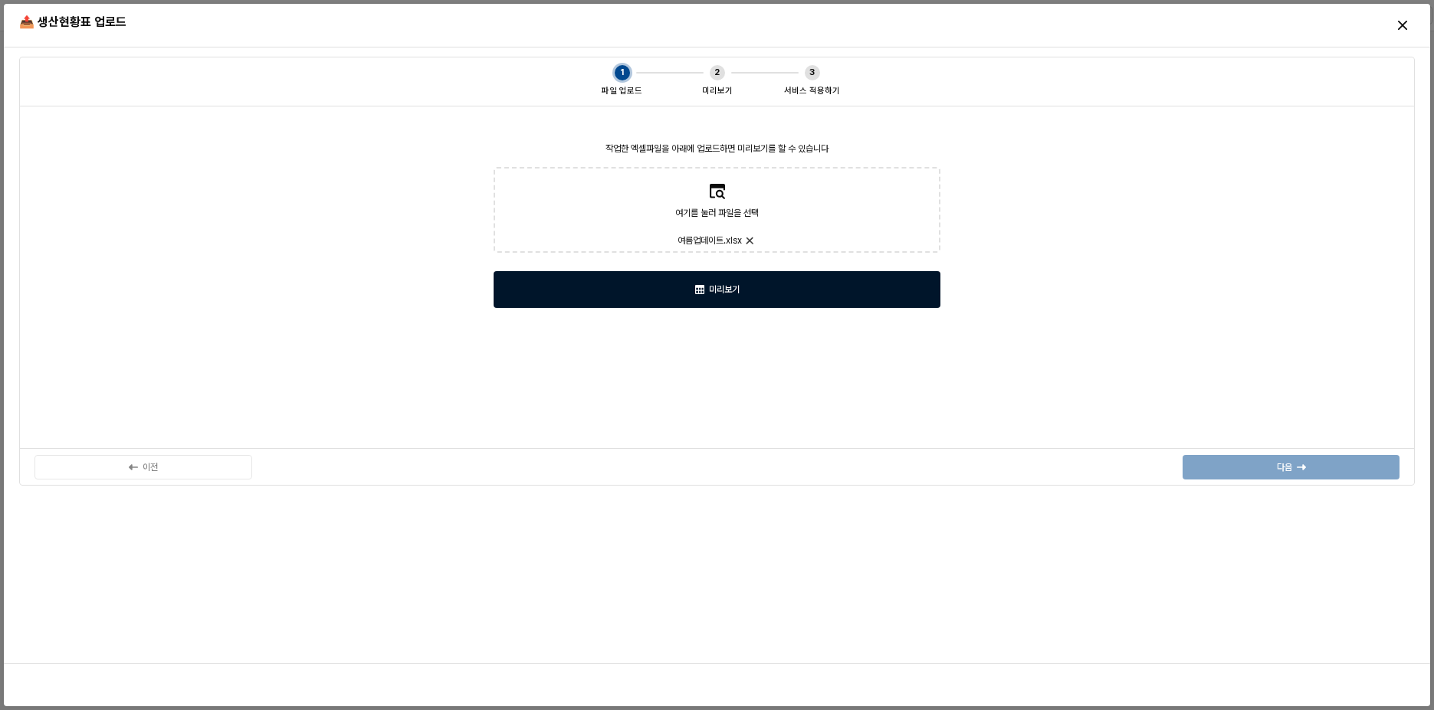
click at [805, 285] on div "미리보기" at bounding box center [716, 289] width 433 height 35
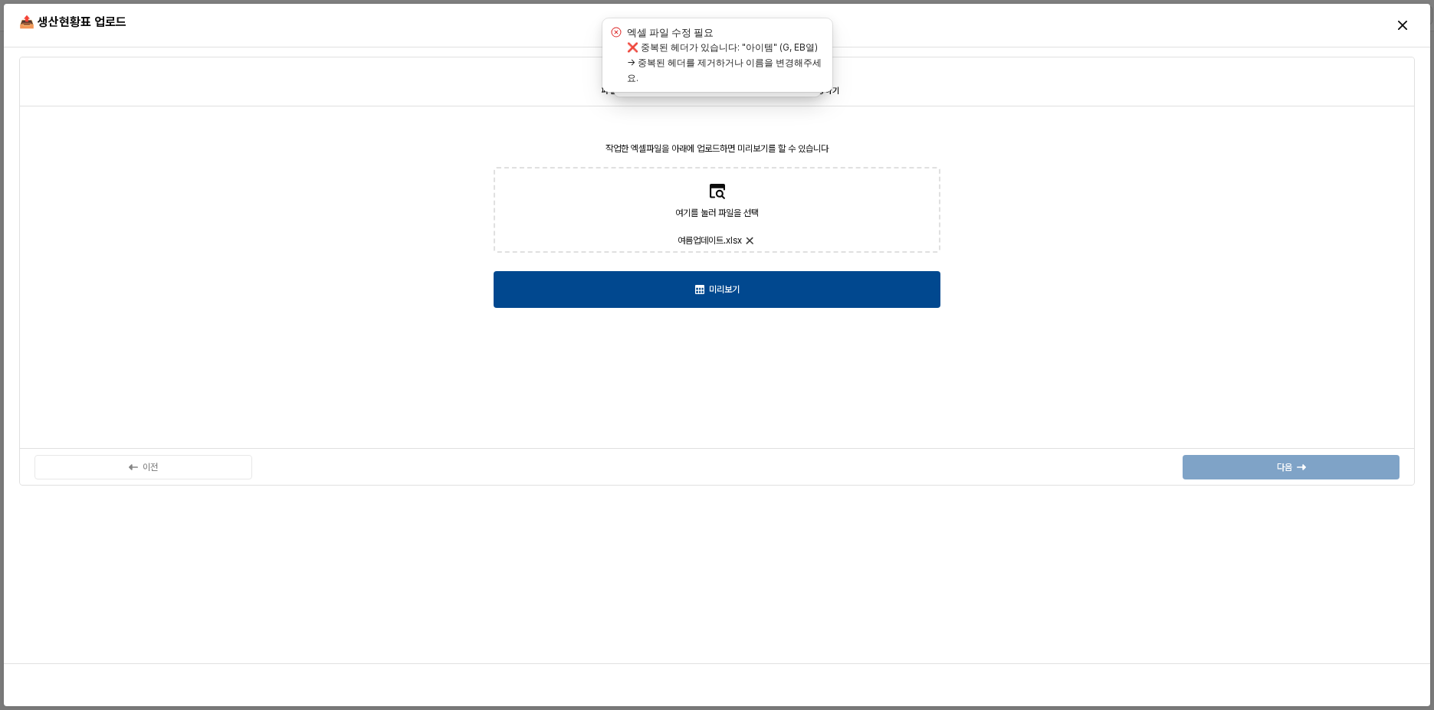
click at [729, 228] on div "여기를 눌러 파일을 선택" at bounding box center [717, 219] width 84 height 28
click at [717, 211] on input "여기를 눌러 파일을 선택 여름업데이트.xlsx" at bounding box center [716, 210] width 1 height 1
click at [829, 21] on icon "Notifications (F8)" at bounding box center [831, 20] width 6 height 6
click at [1061, 215] on div "작업한 엑셀파일을 아래에 업로드하면 미리보기를 할 수 있습니다 여기를 눌러 파일을 선택 여름업데이트.xlsx 미리보기" at bounding box center [716, 277] width 1377 height 325
click at [1009, 37] on div "📤 생산현황표 업로드" at bounding box center [717, 25] width 1408 height 31
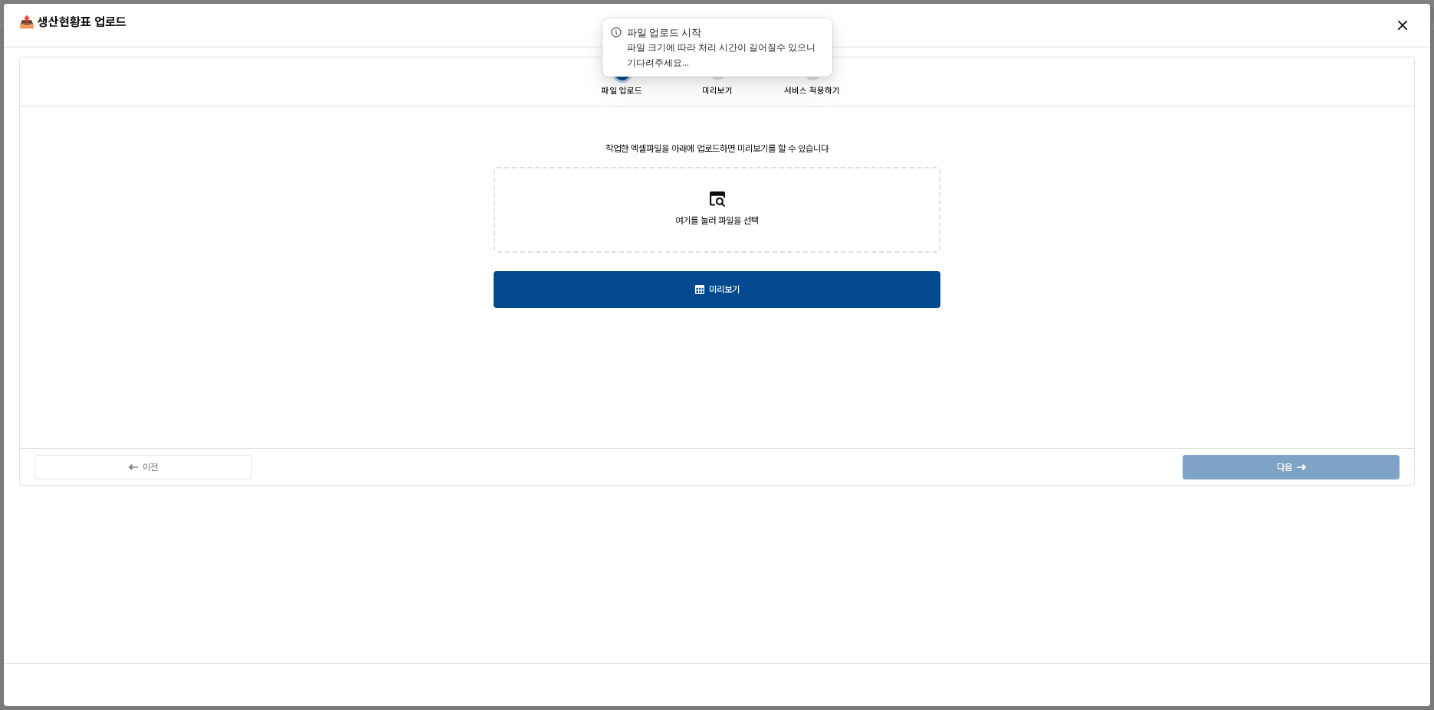
click at [771, 203] on label "여기를 눌러 파일을 선택" at bounding box center [717, 210] width 444 height 83
click at [717, 210] on input "여기를 눌러 파일을 선택" at bounding box center [716, 210] width 1 height 1
type input "**********"
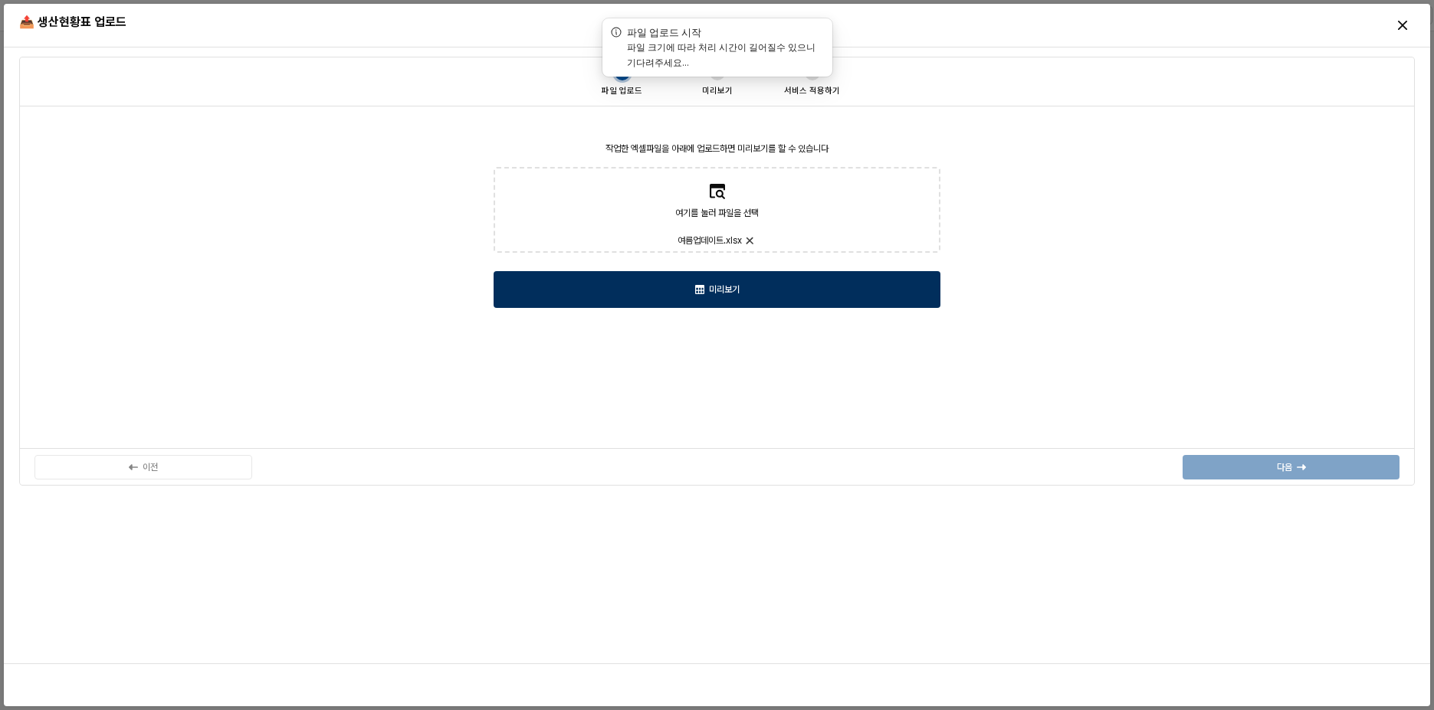
click at [799, 283] on div "미리보기" at bounding box center [716, 289] width 433 height 35
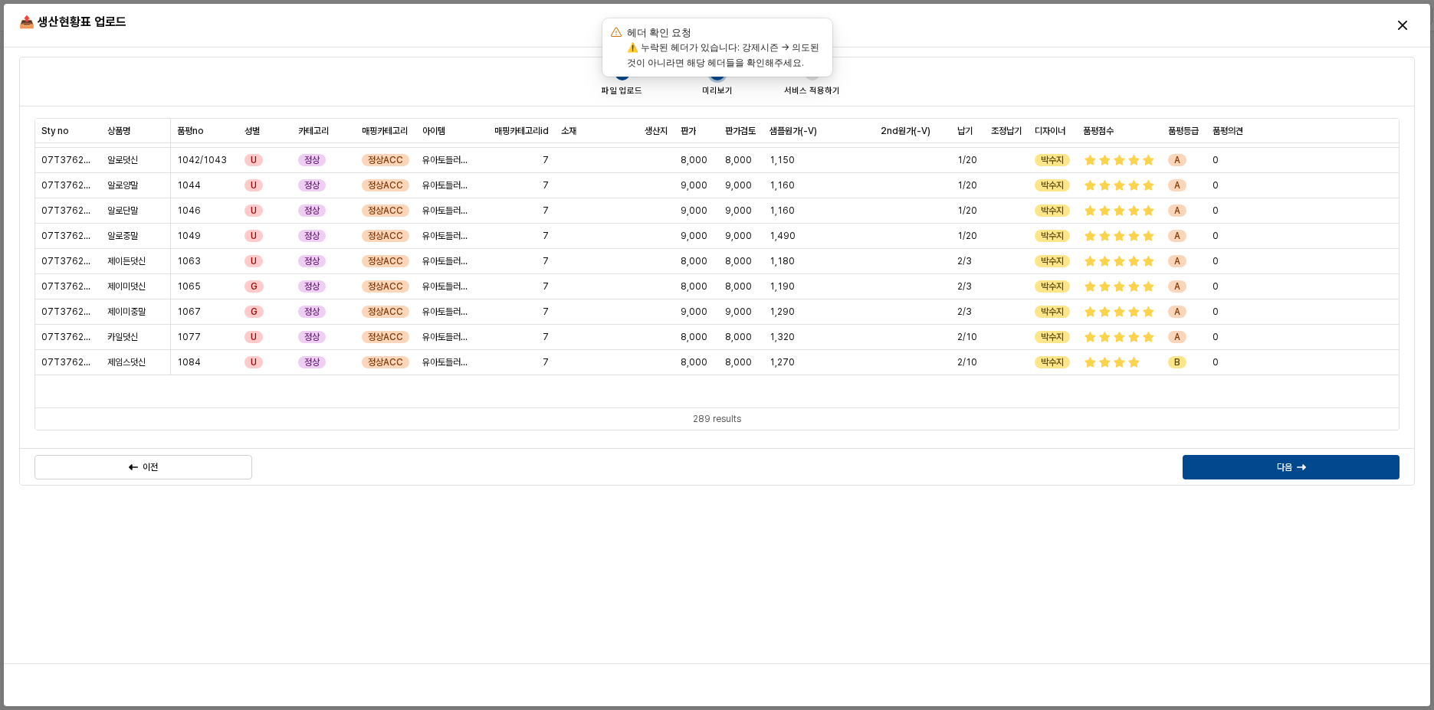
scroll to position [6059, 0]
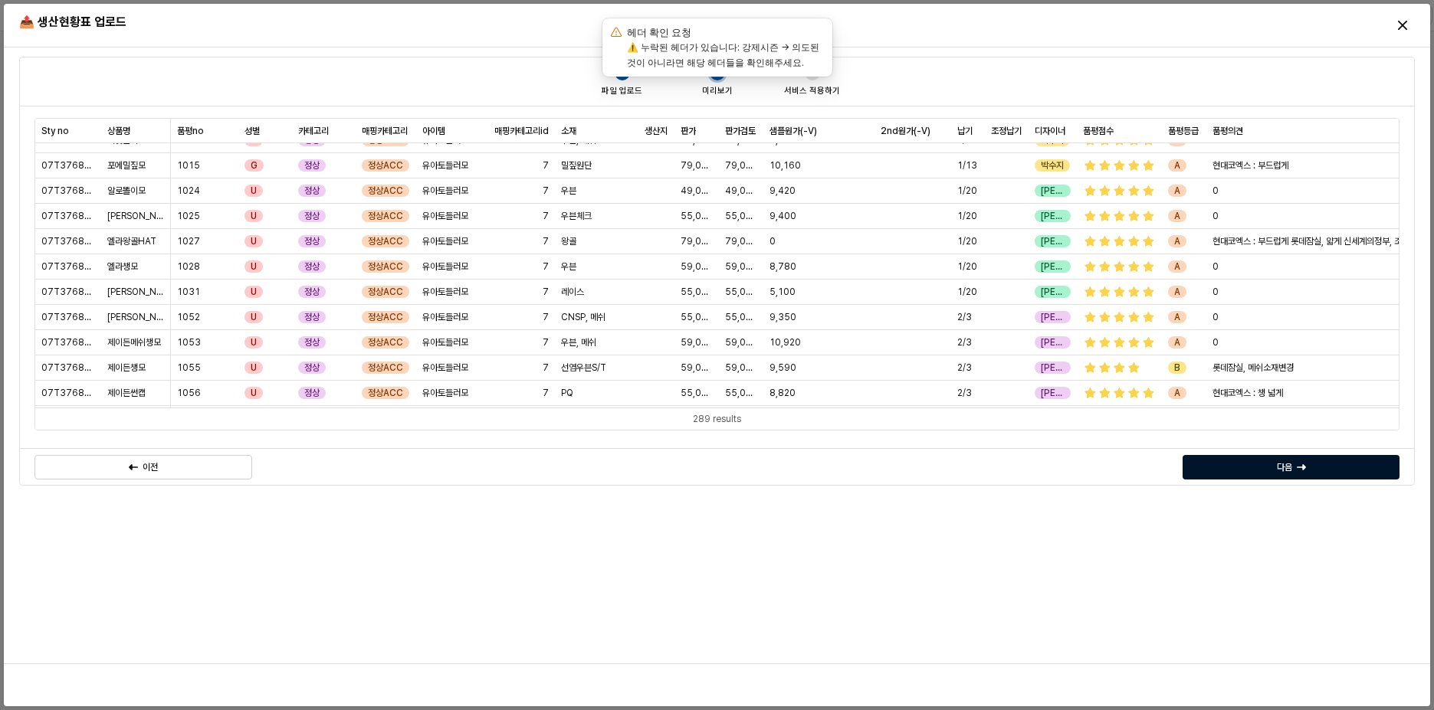
click at [1257, 464] on div "다음" at bounding box center [1290, 467] width 203 height 23
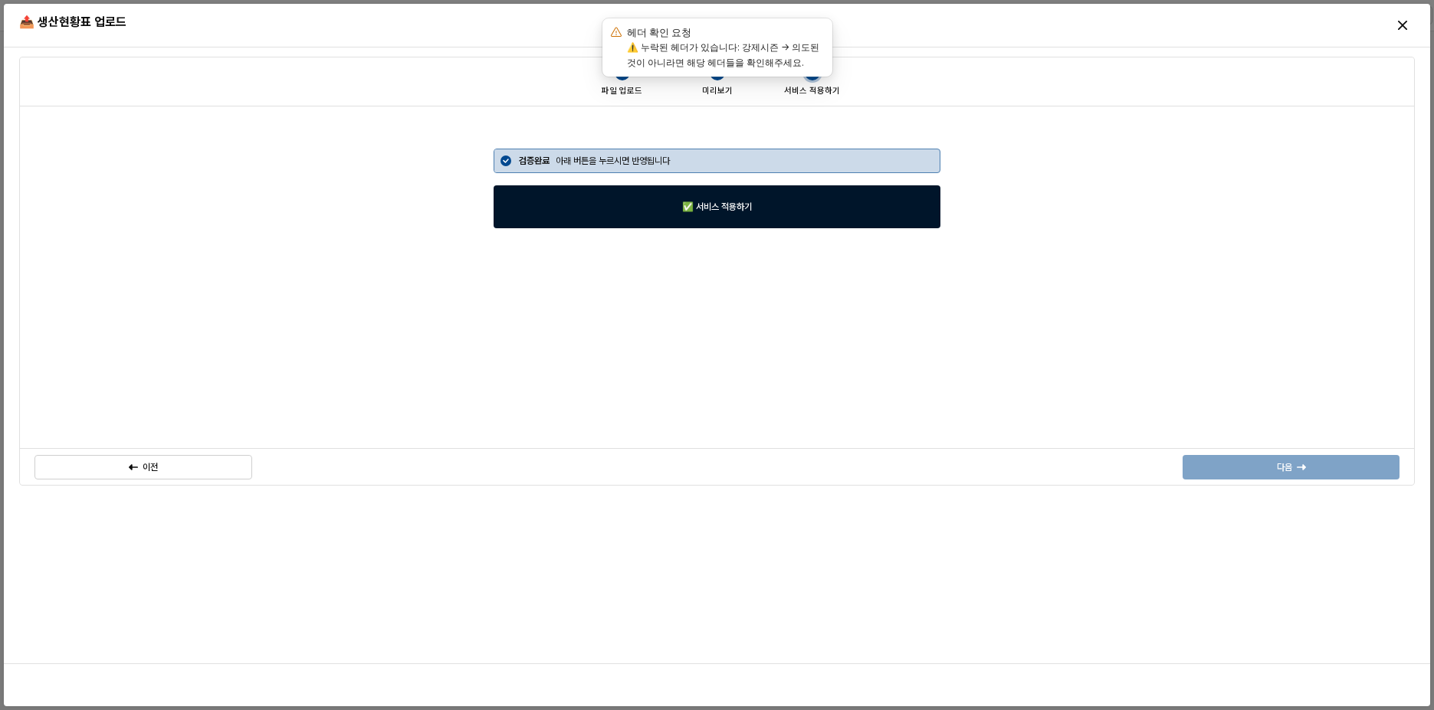
click at [860, 211] on div "✅ 서비스 적용하기" at bounding box center [716, 206] width 433 height 41
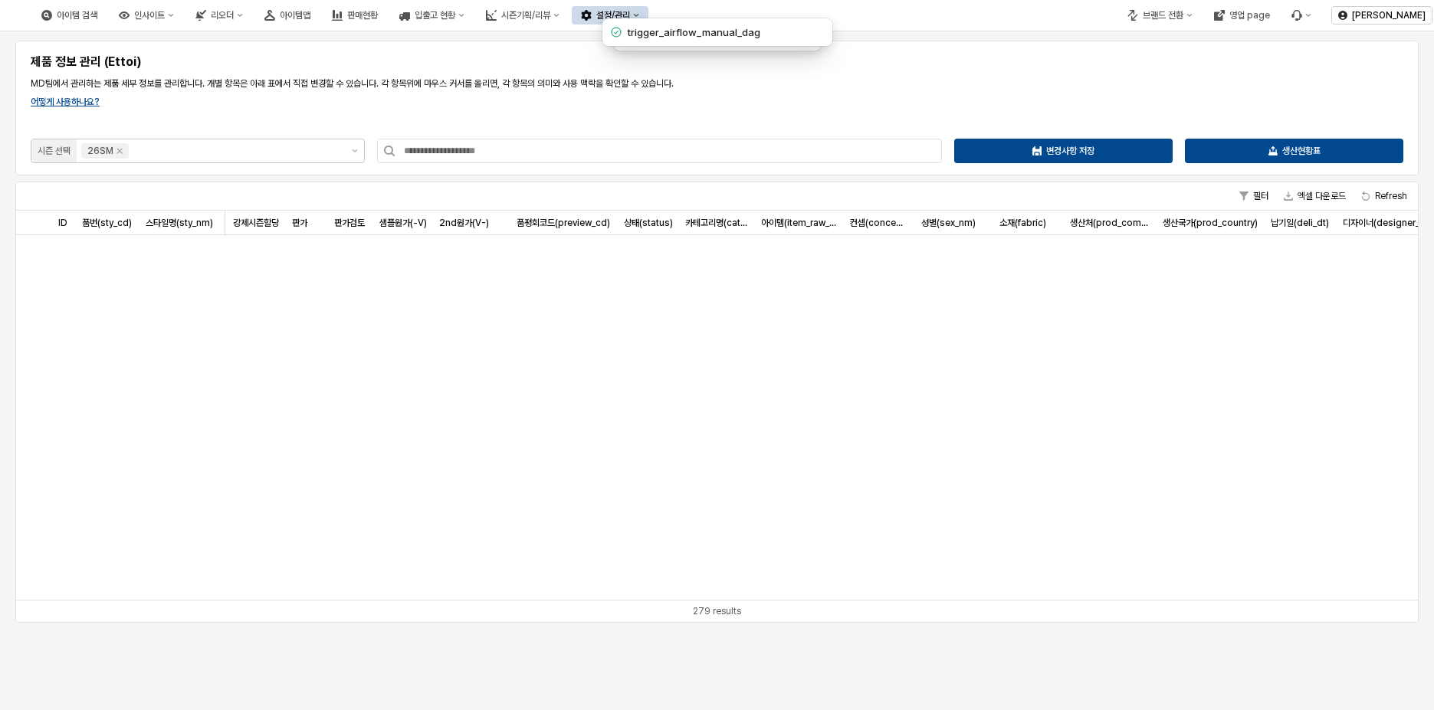
scroll to position [10122, 0]
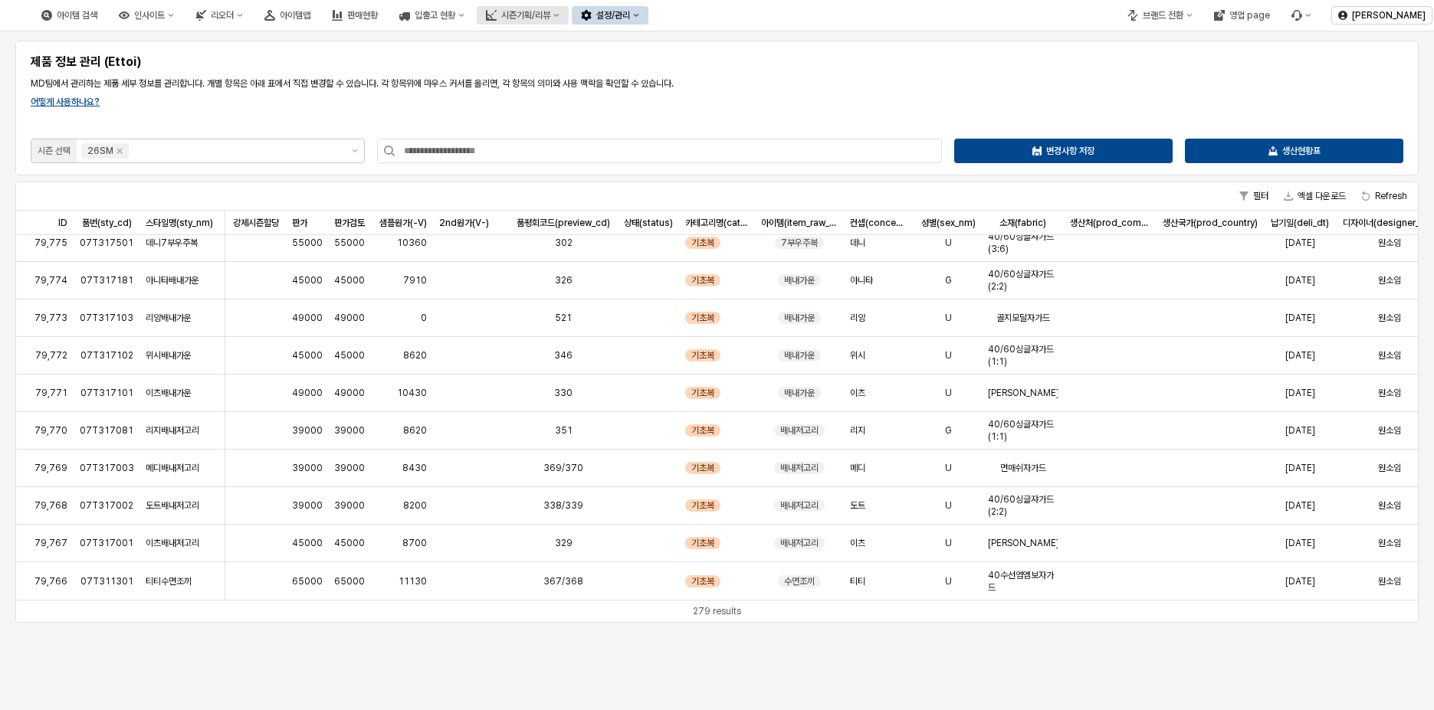
click at [550, 17] on div "시즌기획/리뷰" at bounding box center [525, 15] width 49 height 11
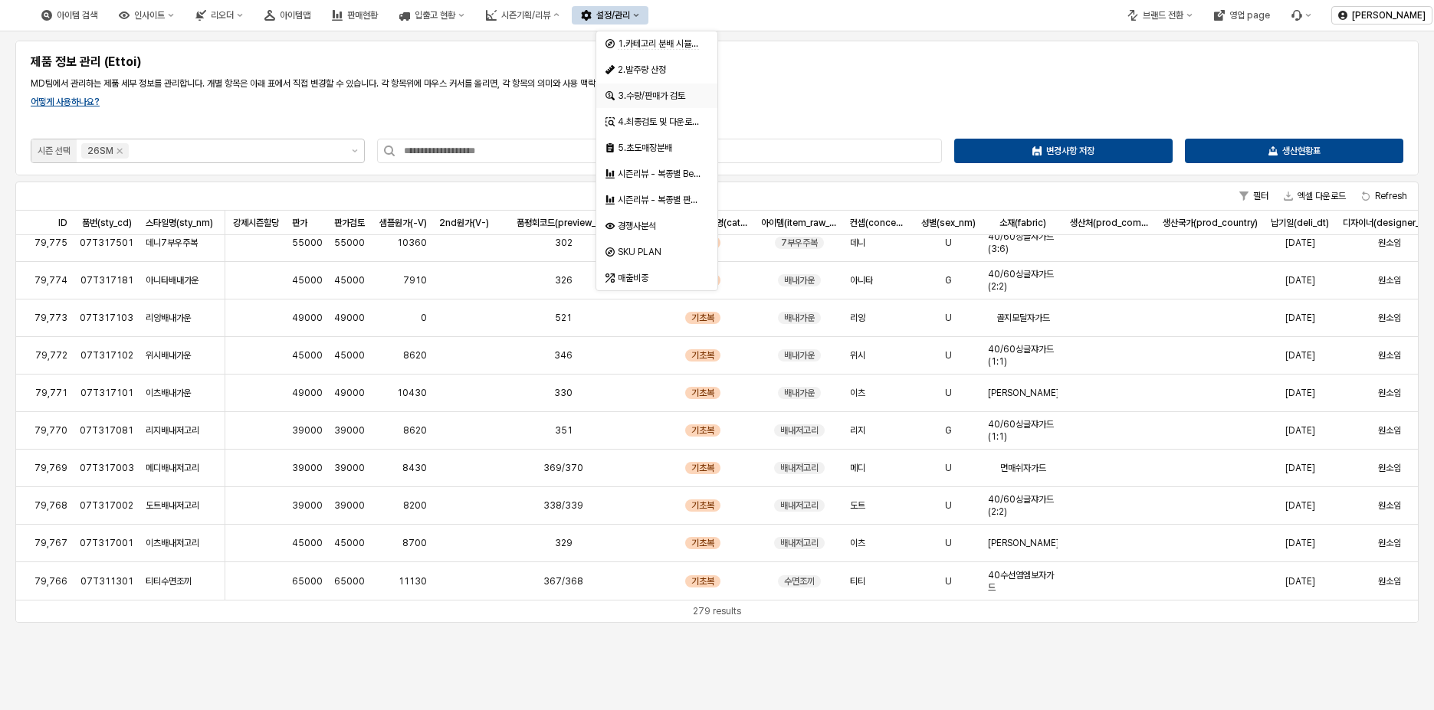
click at [665, 96] on div "3.수량/판매가 검토" at bounding box center [658, 96] width 81 height 12
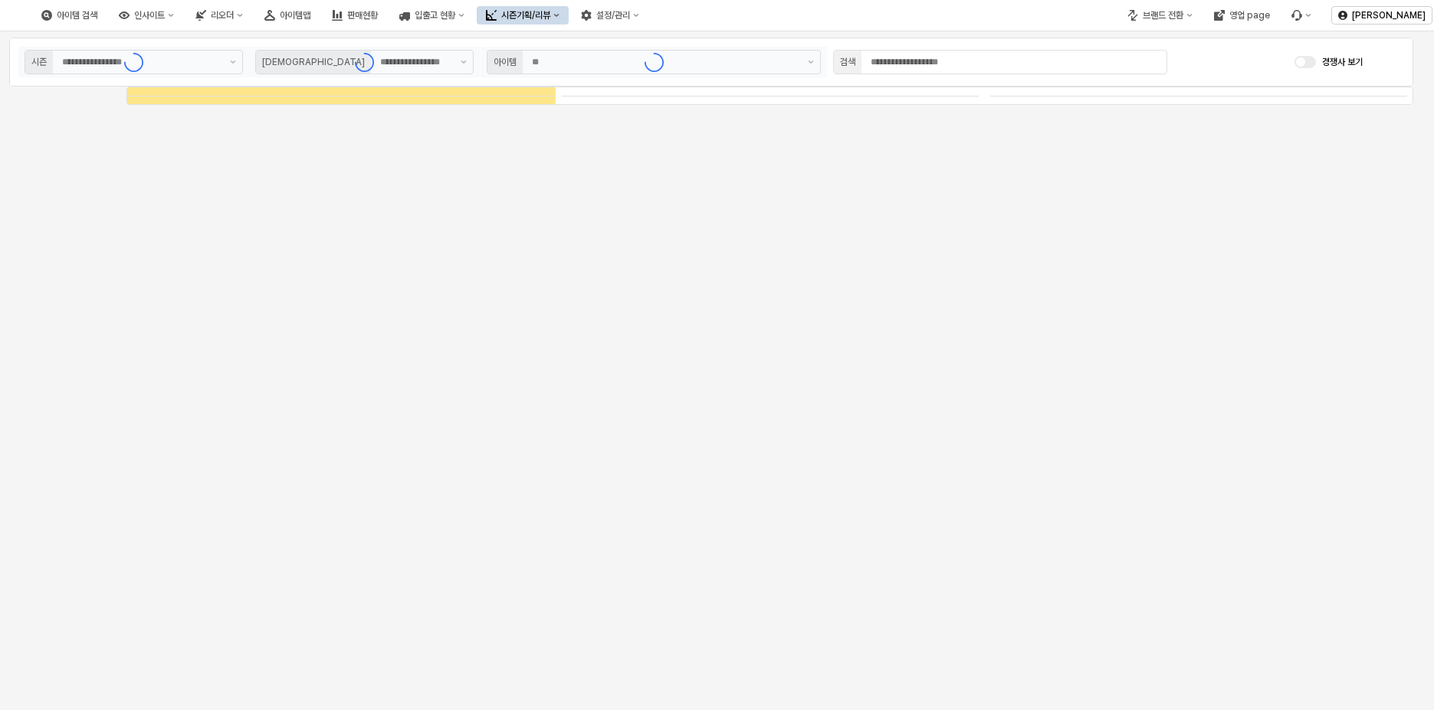
type input "****"
type input "***"
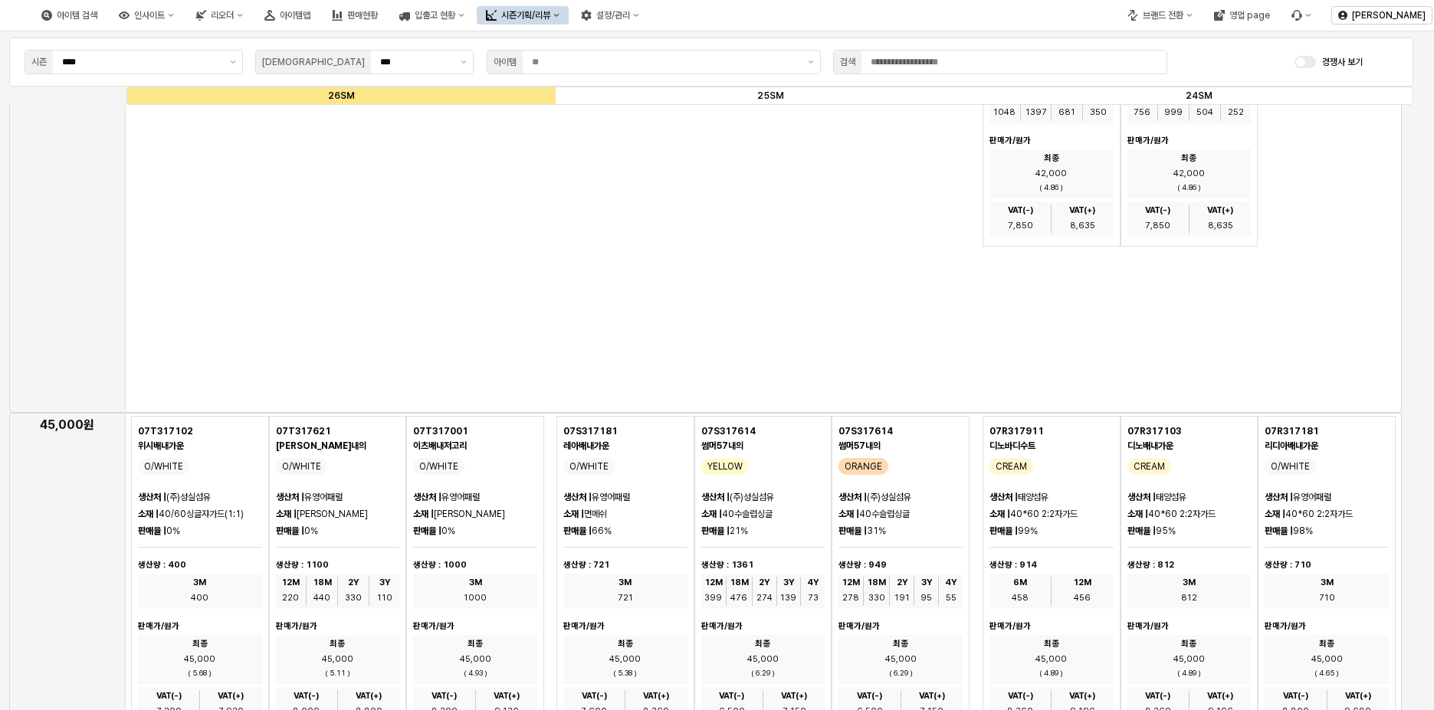
scroll to position [2069, 0]
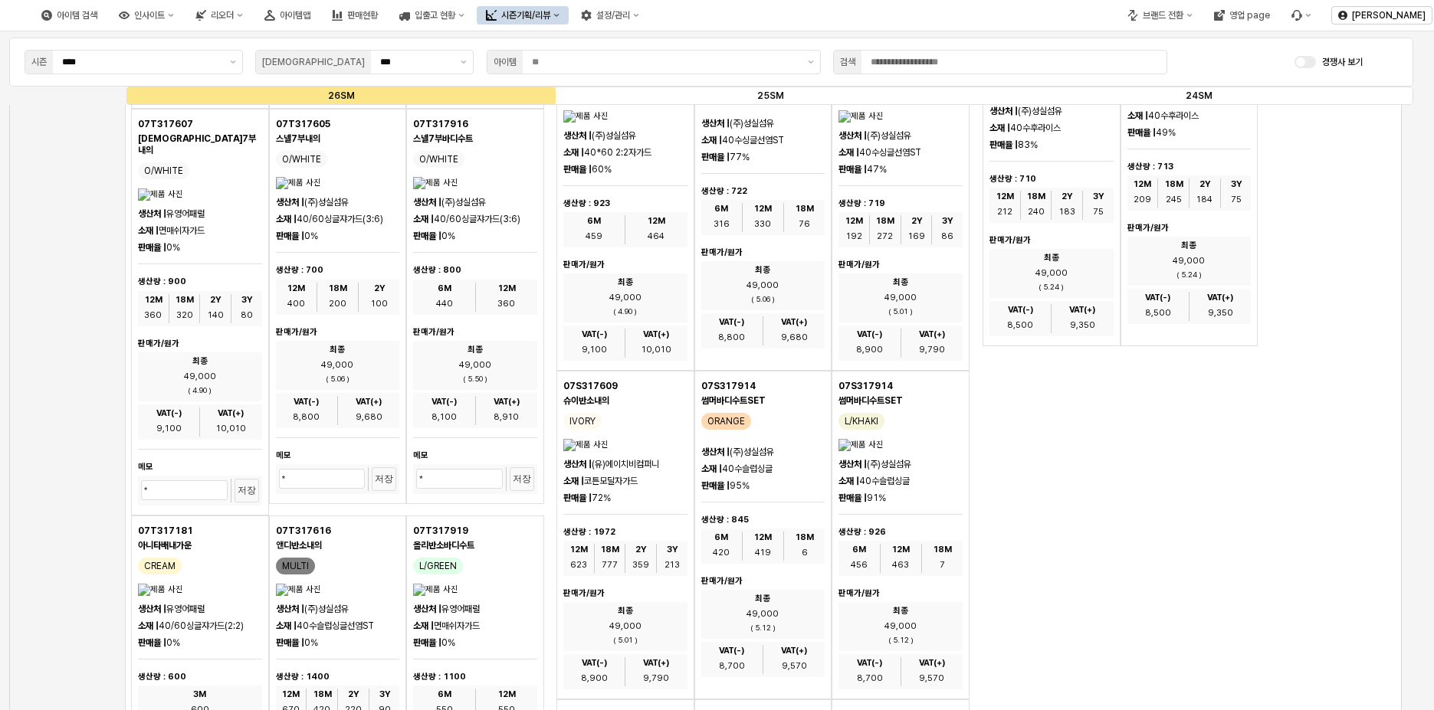
scroll to position [5287, 0]
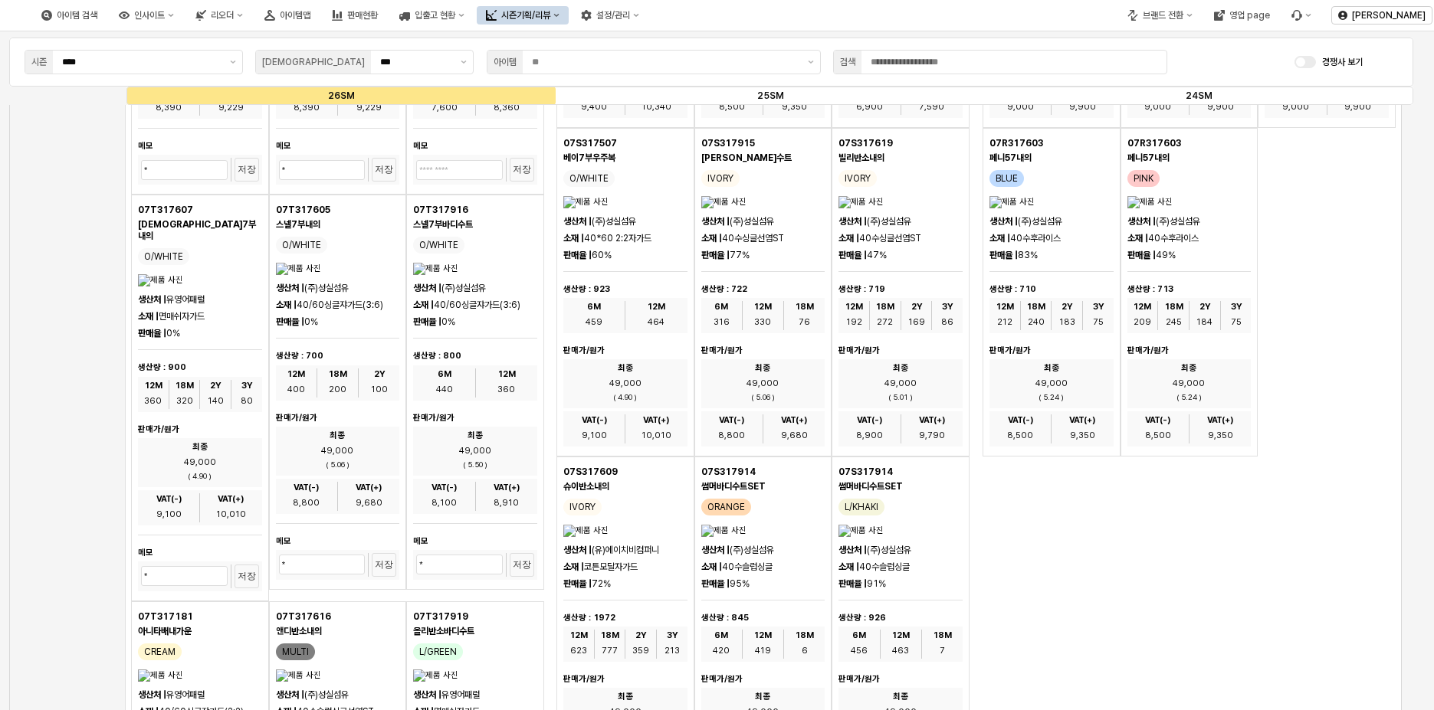
drag, startPoint x: 192, startPoint y: 185, endPoint x: 129, endPoint y: 188, distance: 62.9
click at [129, 188] on div "App Frame" at bounding box center [337, 409] width 425 height 5174
